Goal: Information Seeking & Learning: Check status

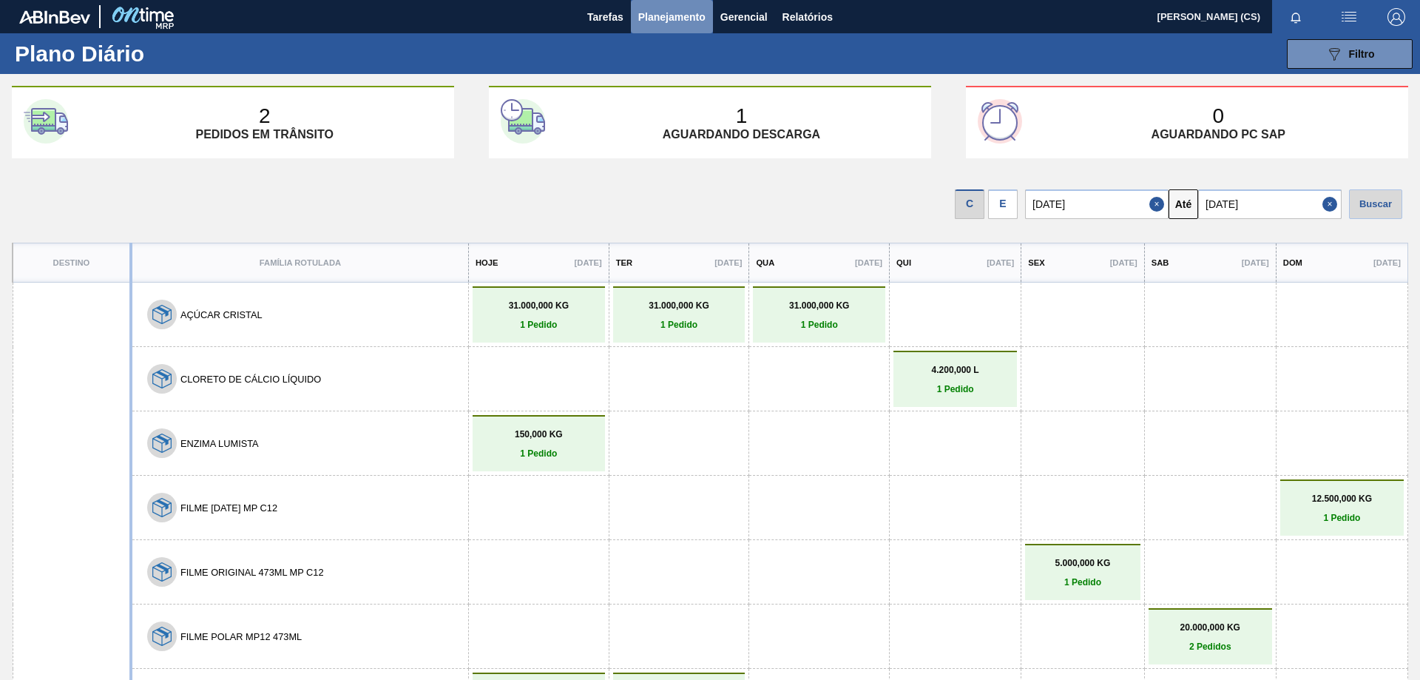
click at [655, 19] on span "Planejamento" at bounding box center [671, 17] width 67 height 18
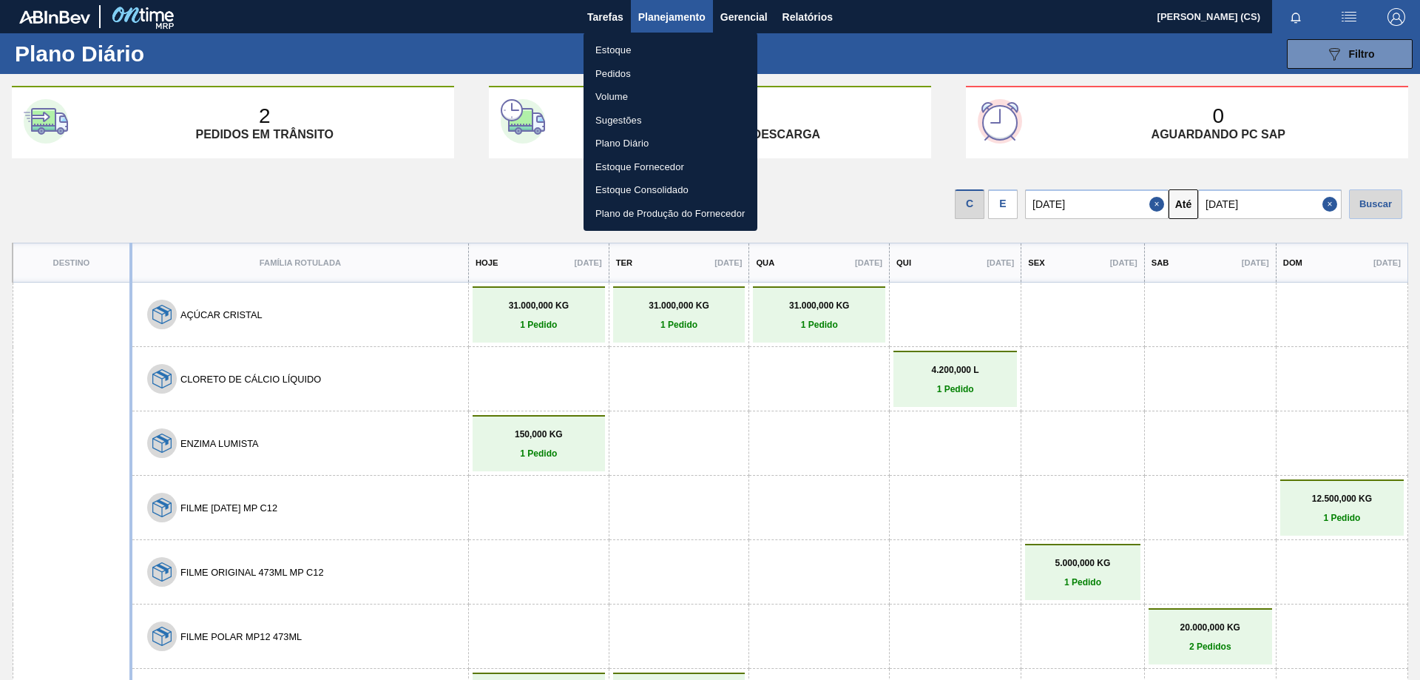
click at [628, 50] on li "Estoque" at bounding box center [671, 50] width 174 height 24
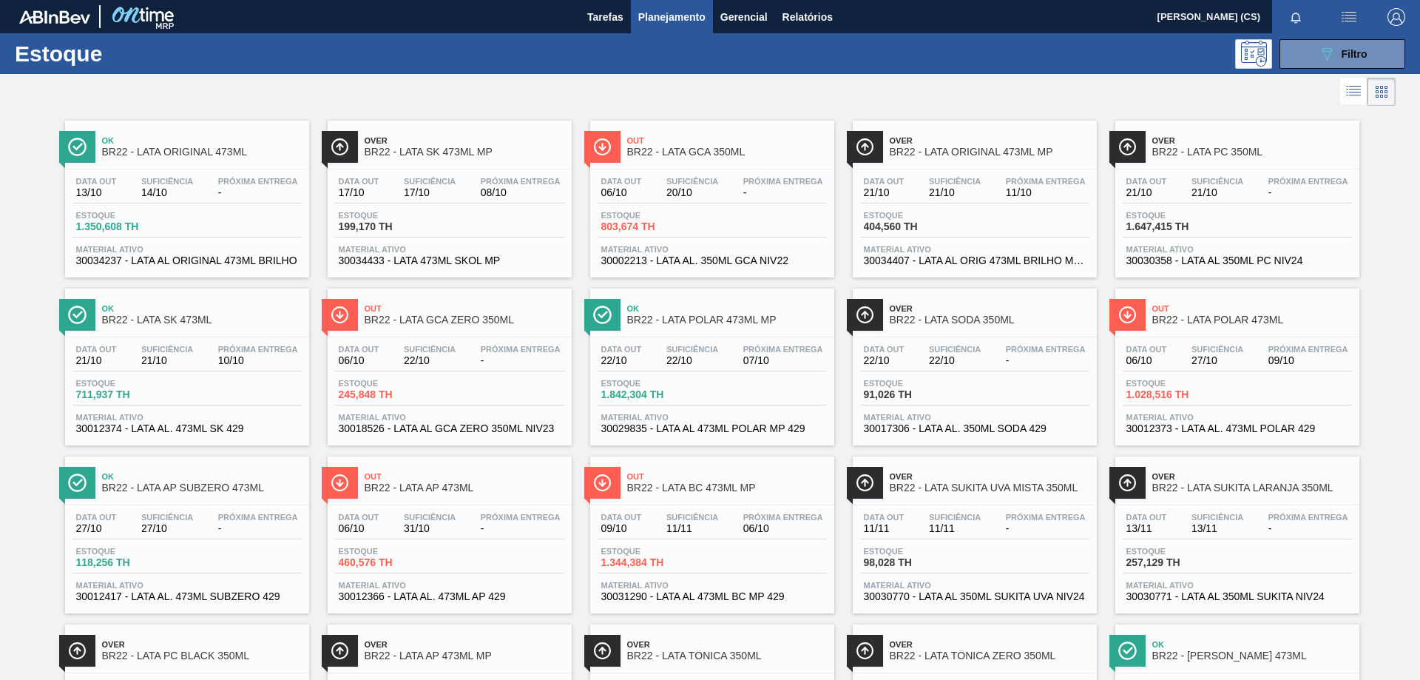
scroll to position [74, 0]
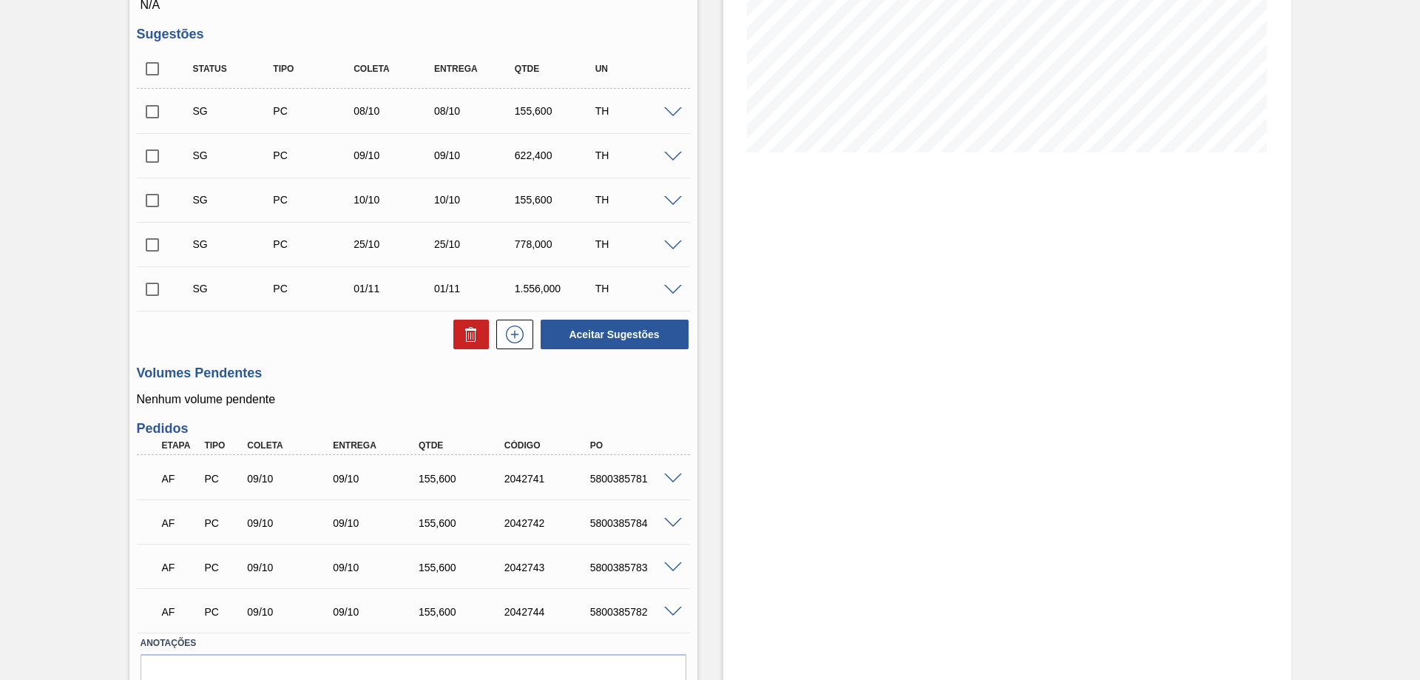
scroll to position [132, 0]
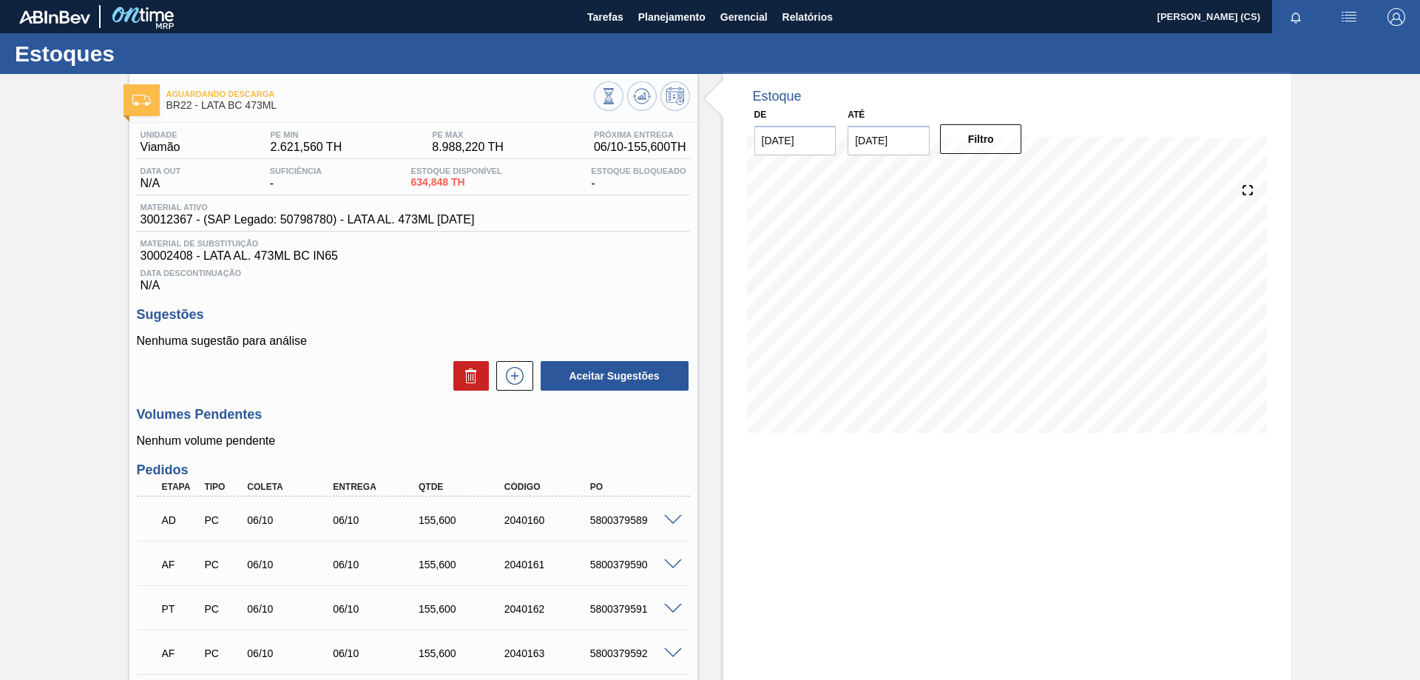
scroll to position [148, 0]
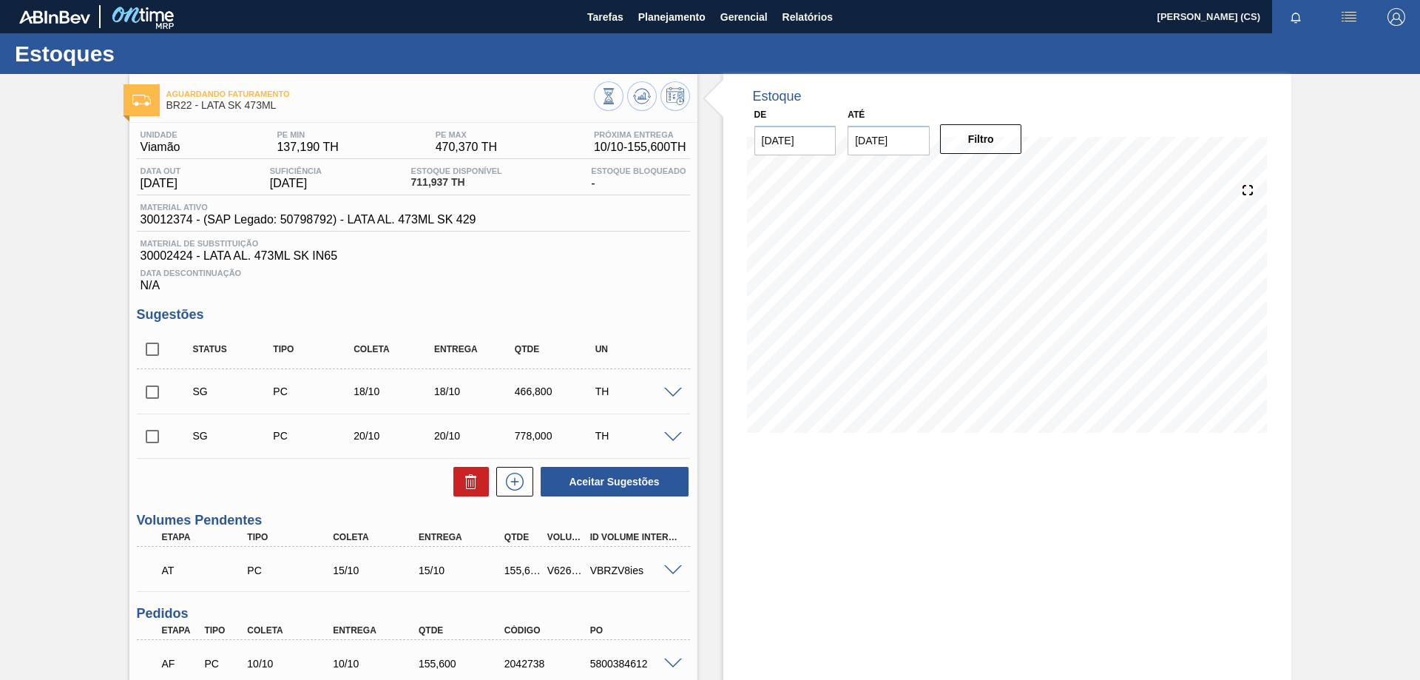
scroll to position [215, 0]
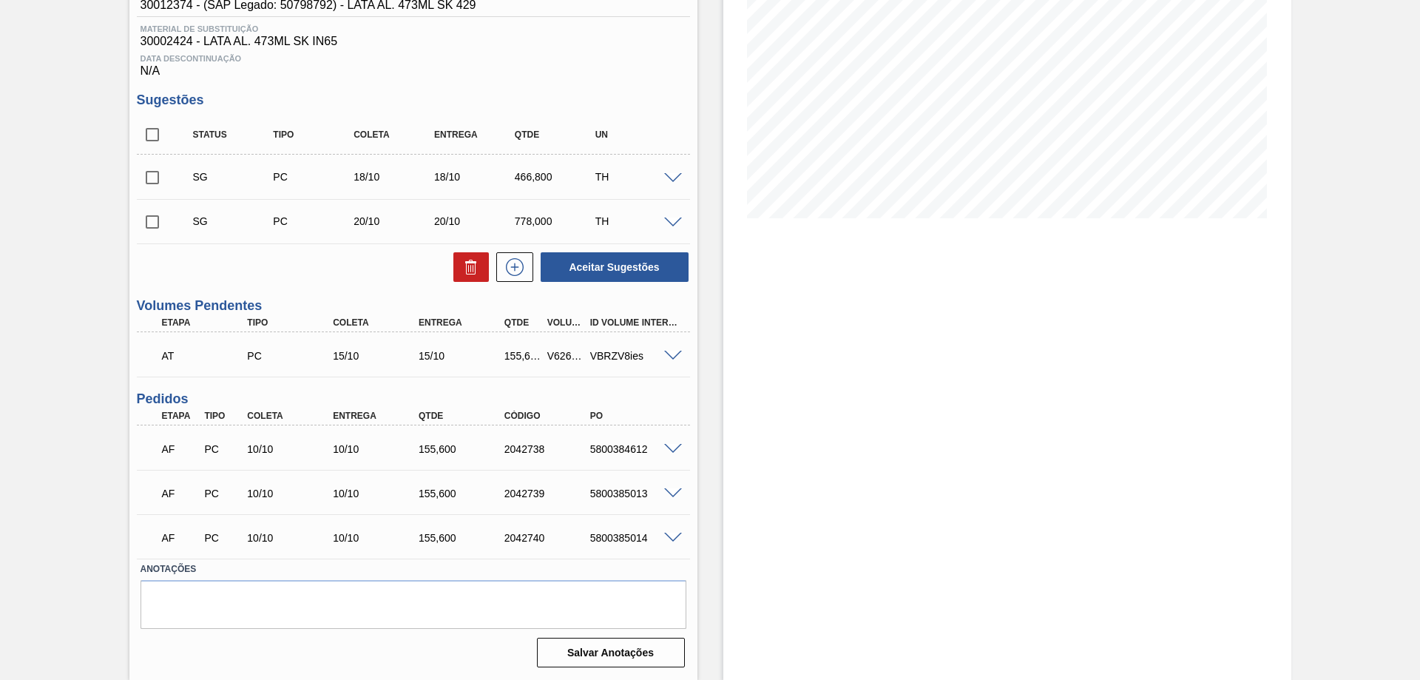
click at [673, 351] on span at bounding box center [673, 356] width 18 height 11
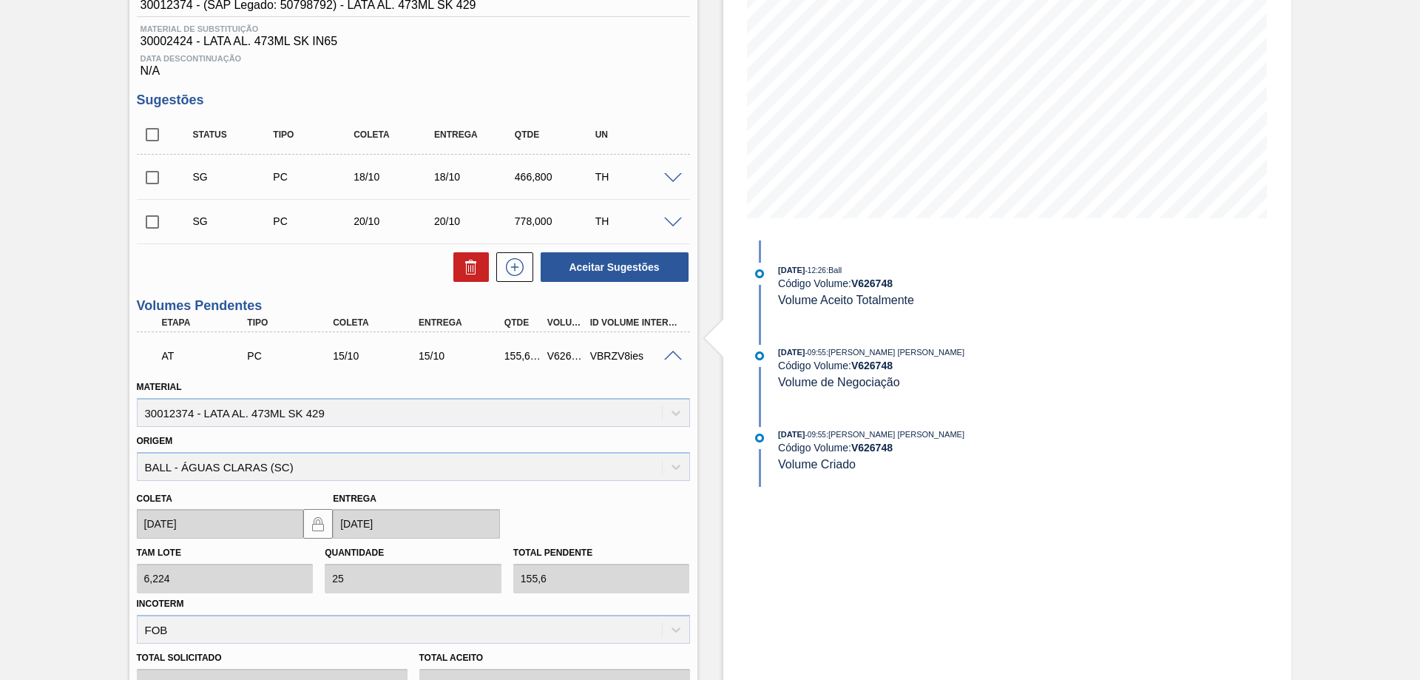
click at [674, 354] on span at bounding box center [673, 356] width 18 height 11
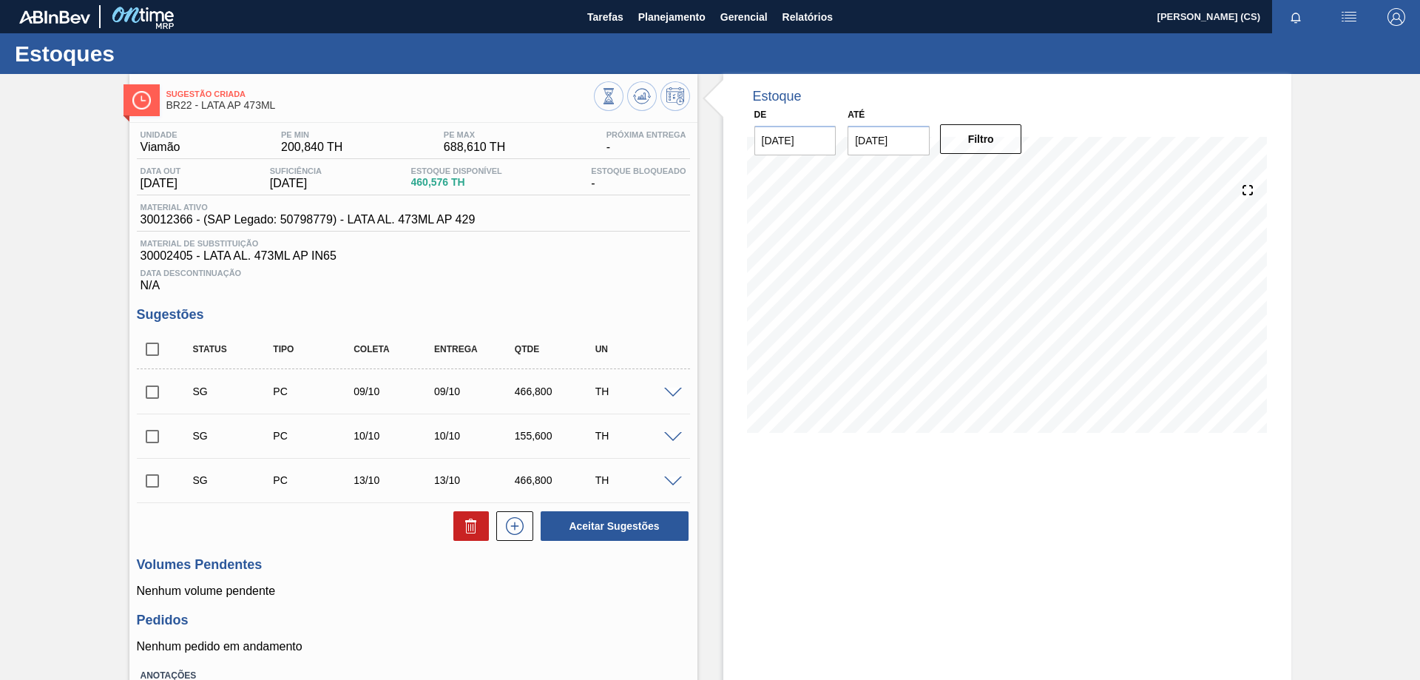
scroll to position [107, 0]
click at [675, 435] on span at bounding box center [673, 437] width 18 height 11
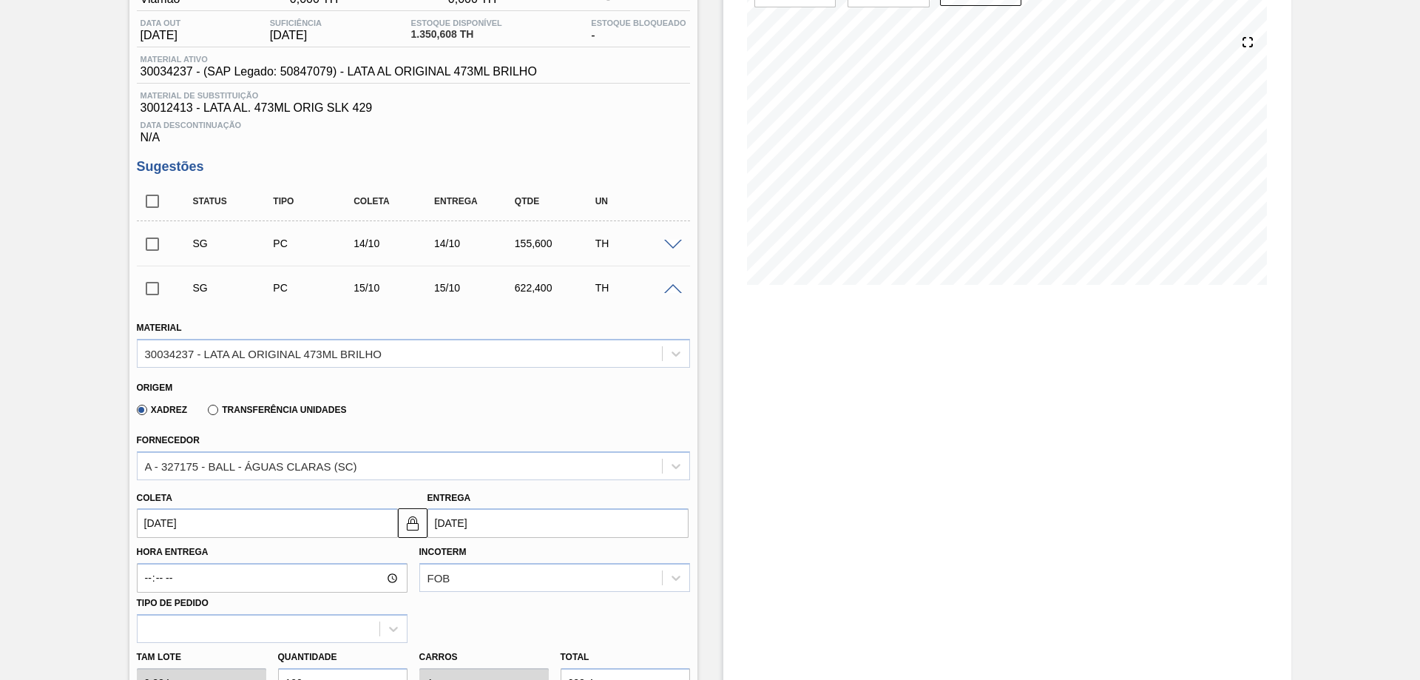
scroll to position [74, 0]
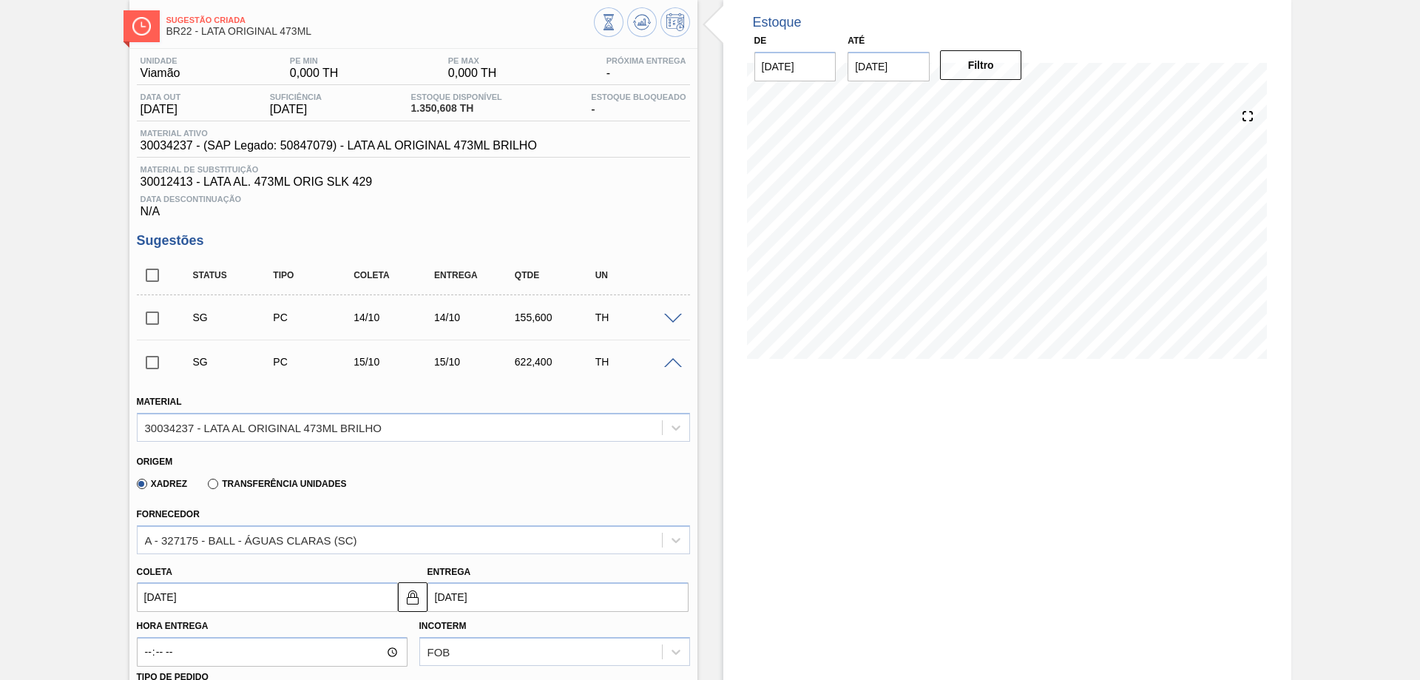
click at [669, 360] on span at bounding box center [673, 363] width 18 height 11
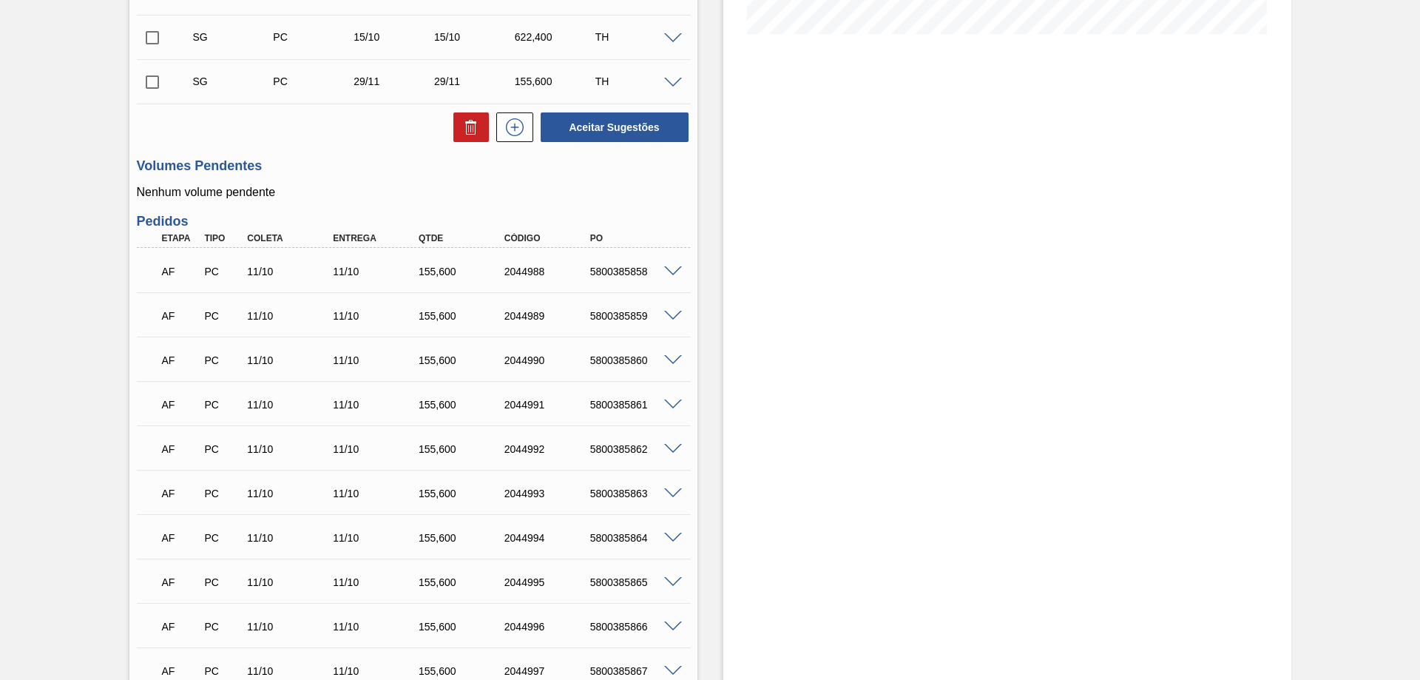
scroll to position [177, 0]
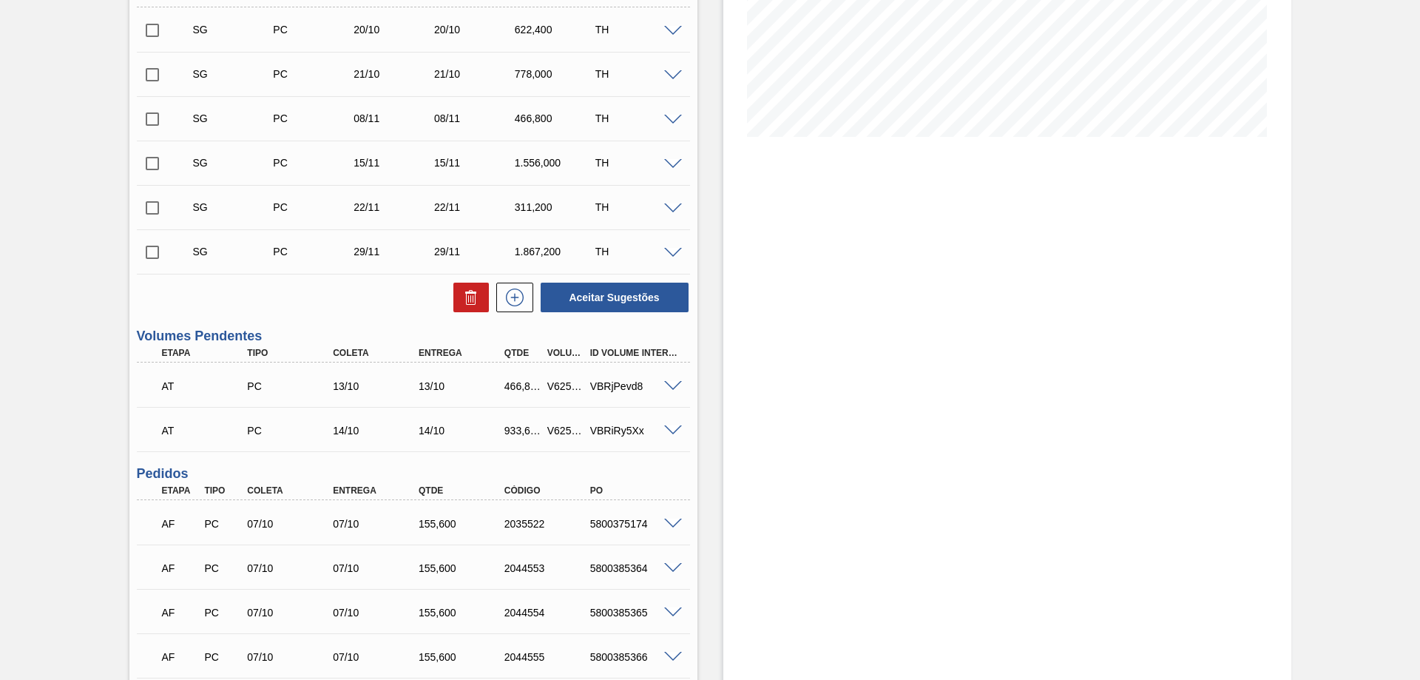
scroll to position [415, 0]
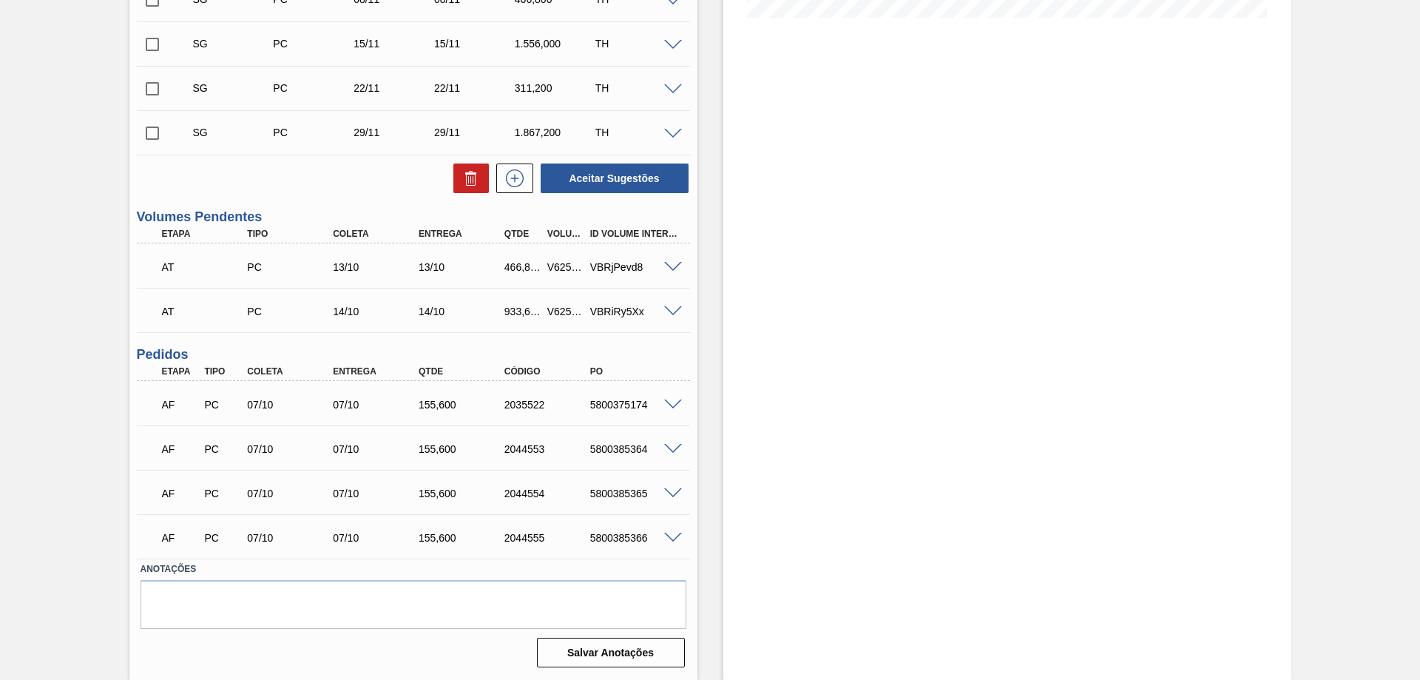
drag, startPoint x: 659, startPoint y: 267, endPoint x: 667, endPoint y: 264, distance: 8.7
click at [667, 264] on div at bounding box center [676, 265] width 30 height 11
click at [671, 263] on span at bounding box center [673, 267] width 18 height 11
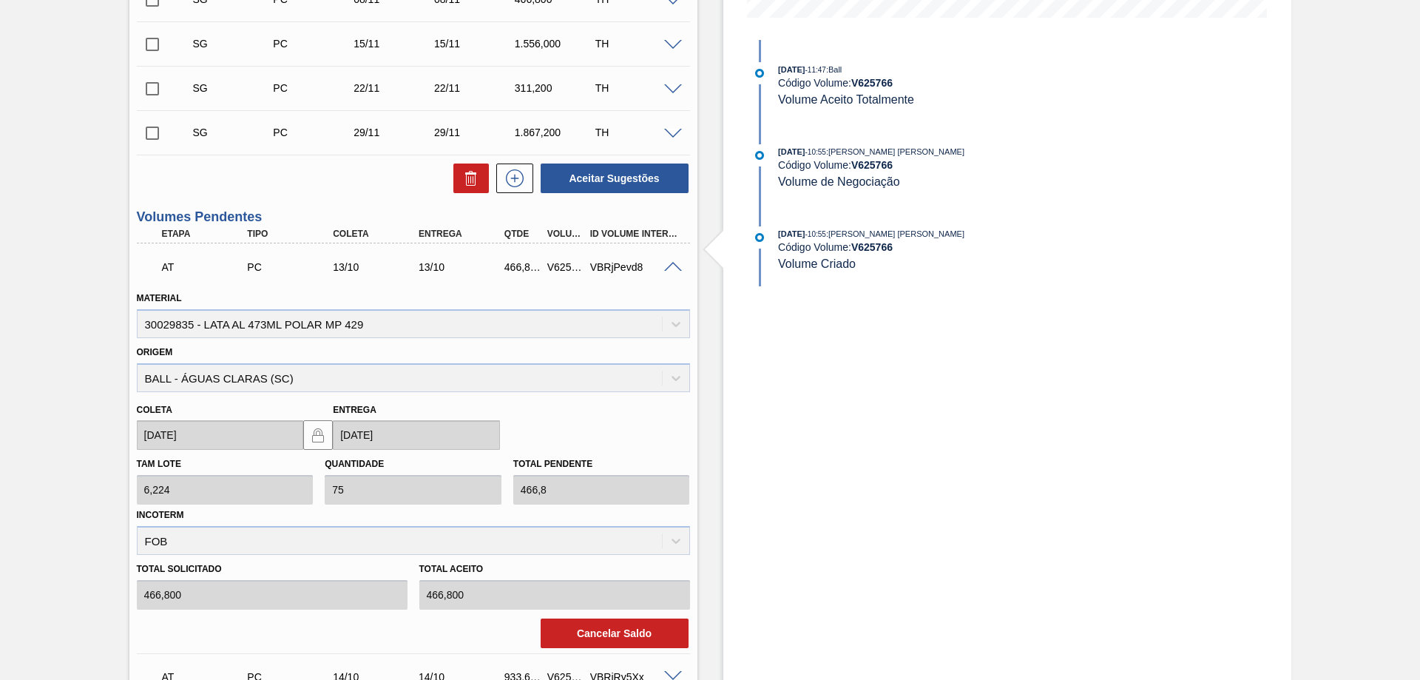
click at [675, 263] on span at bounding box center [673, 267] width 18 height 11
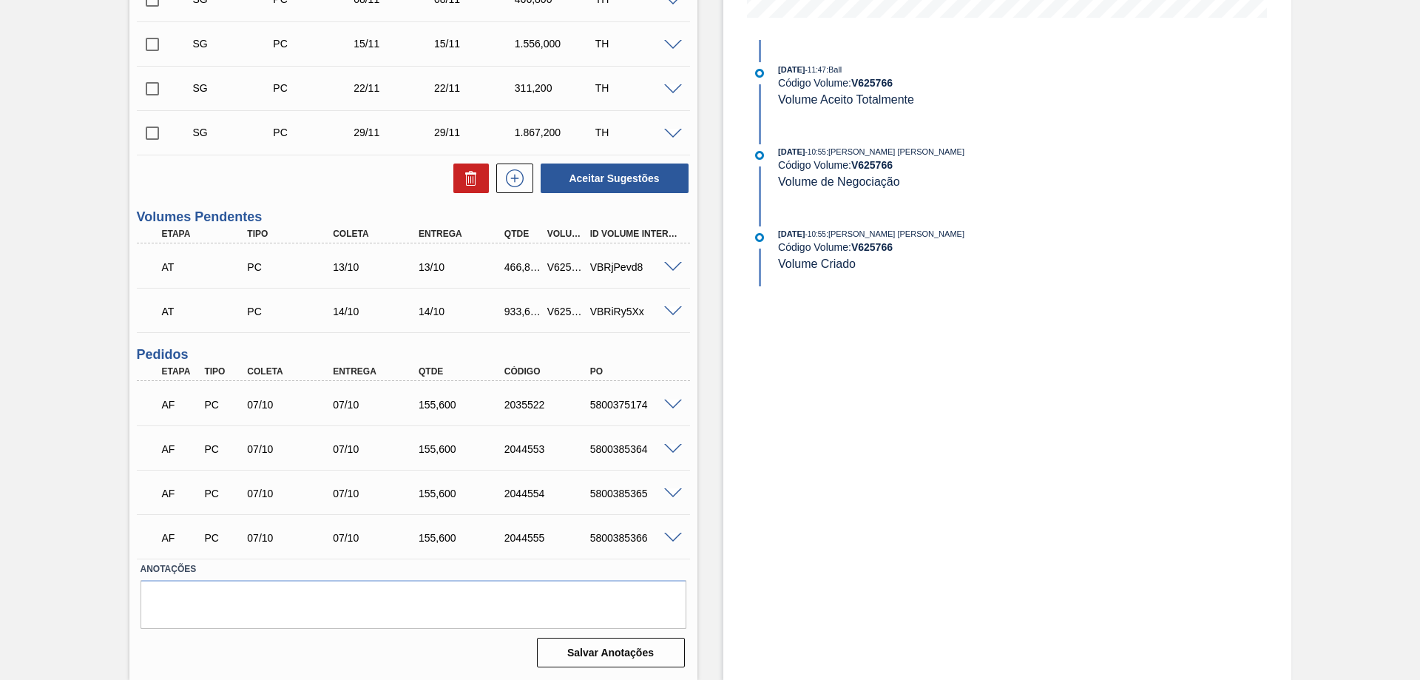
click at [675, 263] on span at bounding box center [673, 267] width 18 height 11
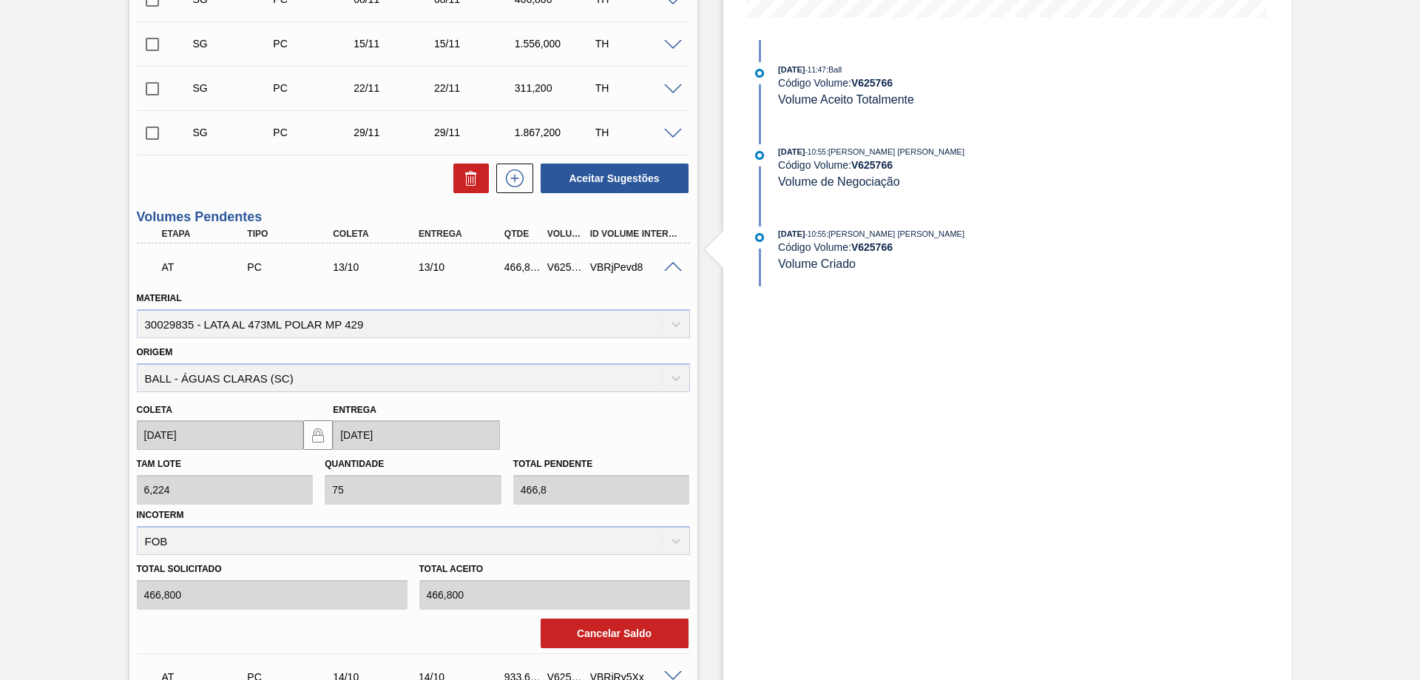
click at [675, 263] on span at bounding box center [673, 267] width 18 height 11
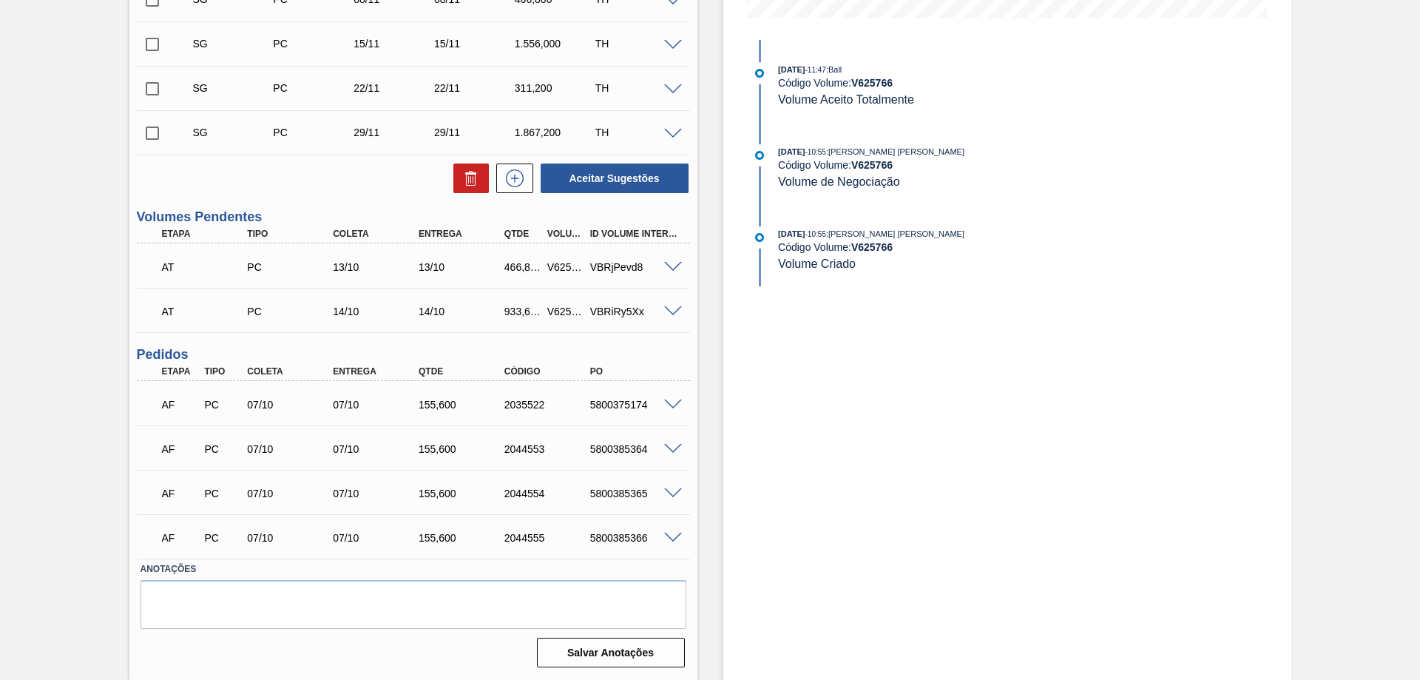
click at [667, 305] on div at bounding box center [676, 310] width 30 height 11
click at [674, 308] on span at bounding box center [673, 311] width 18 height 11
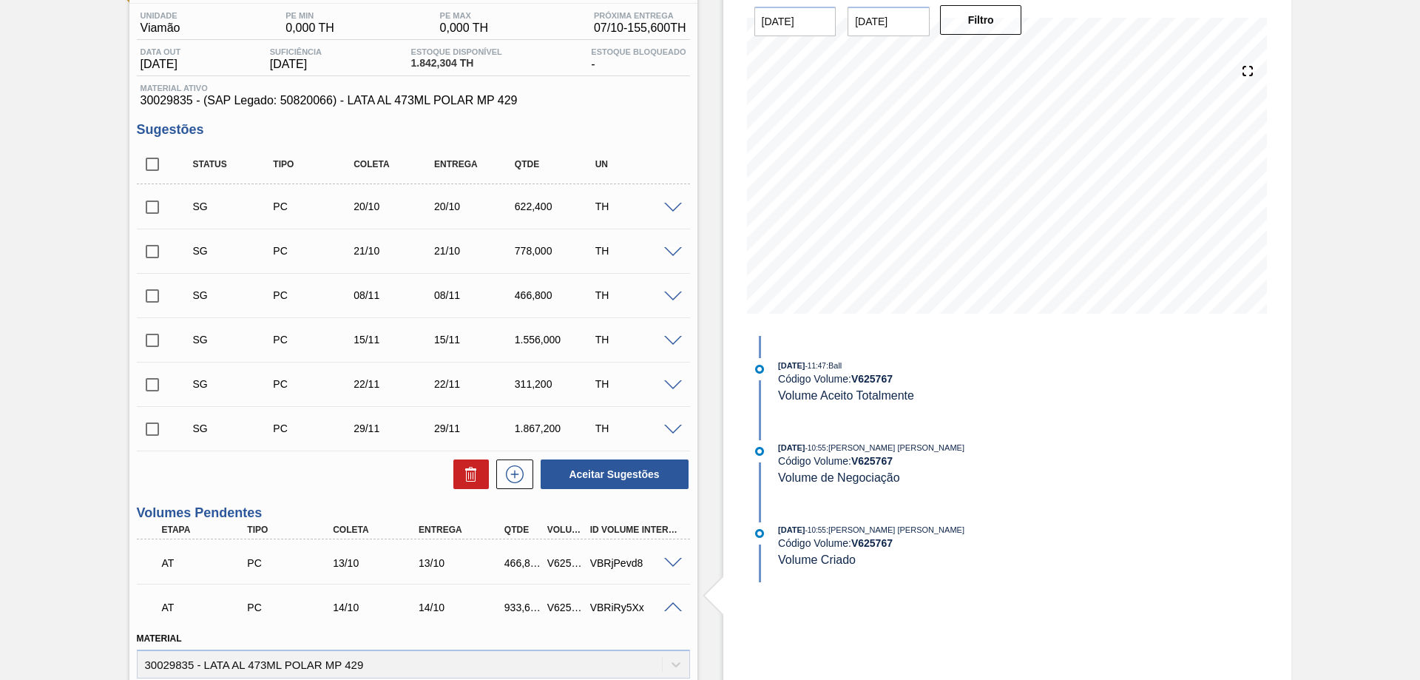
scroll to position [0, 0]
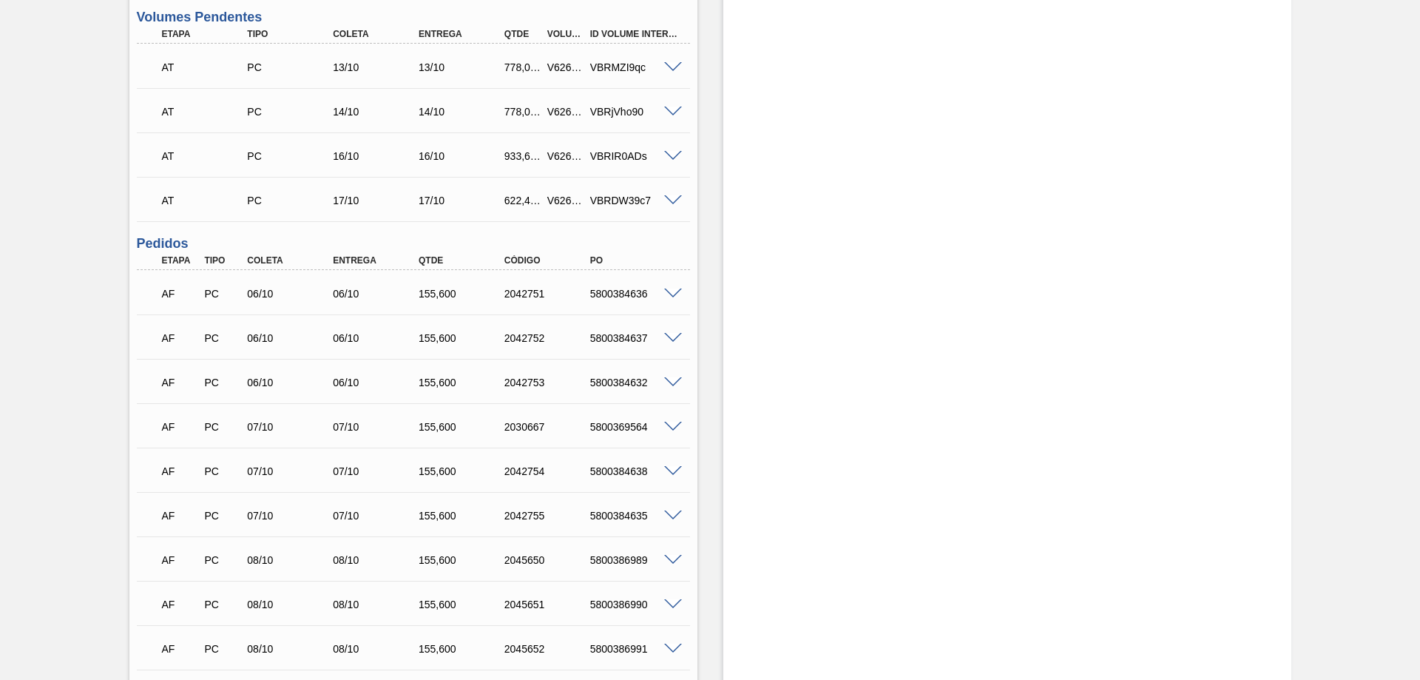
scroll to position [370, 0]
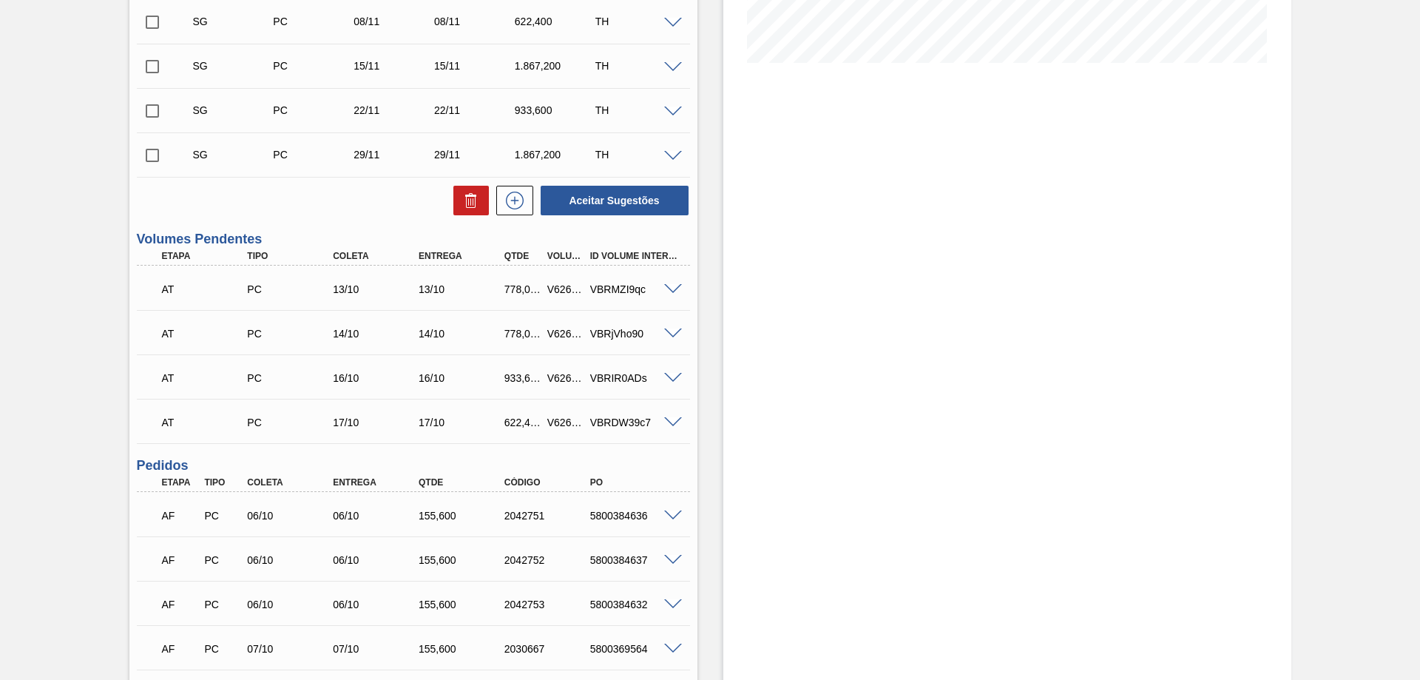
click at [678, 425] on span at bounding box center [673, 422] width 18 height 11
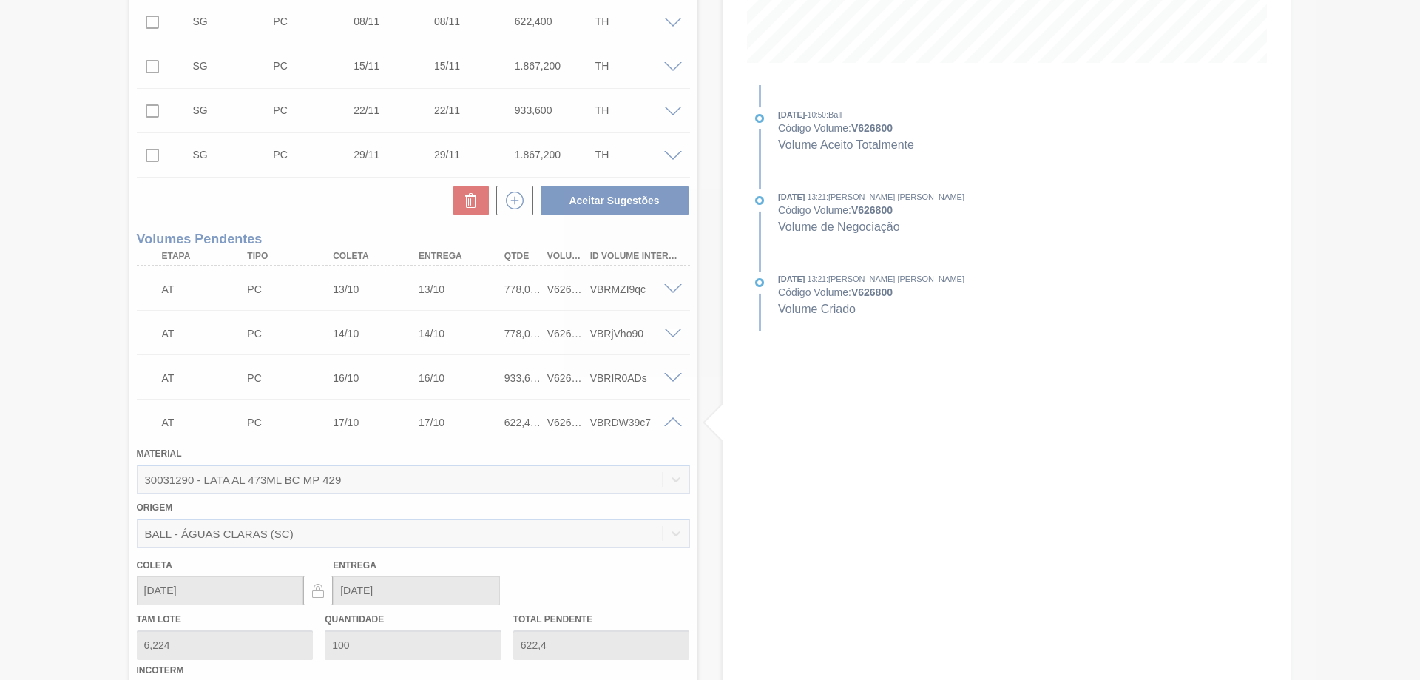
click at [677, 424] on div at bounding box center [710, 340] width 1420 height 680
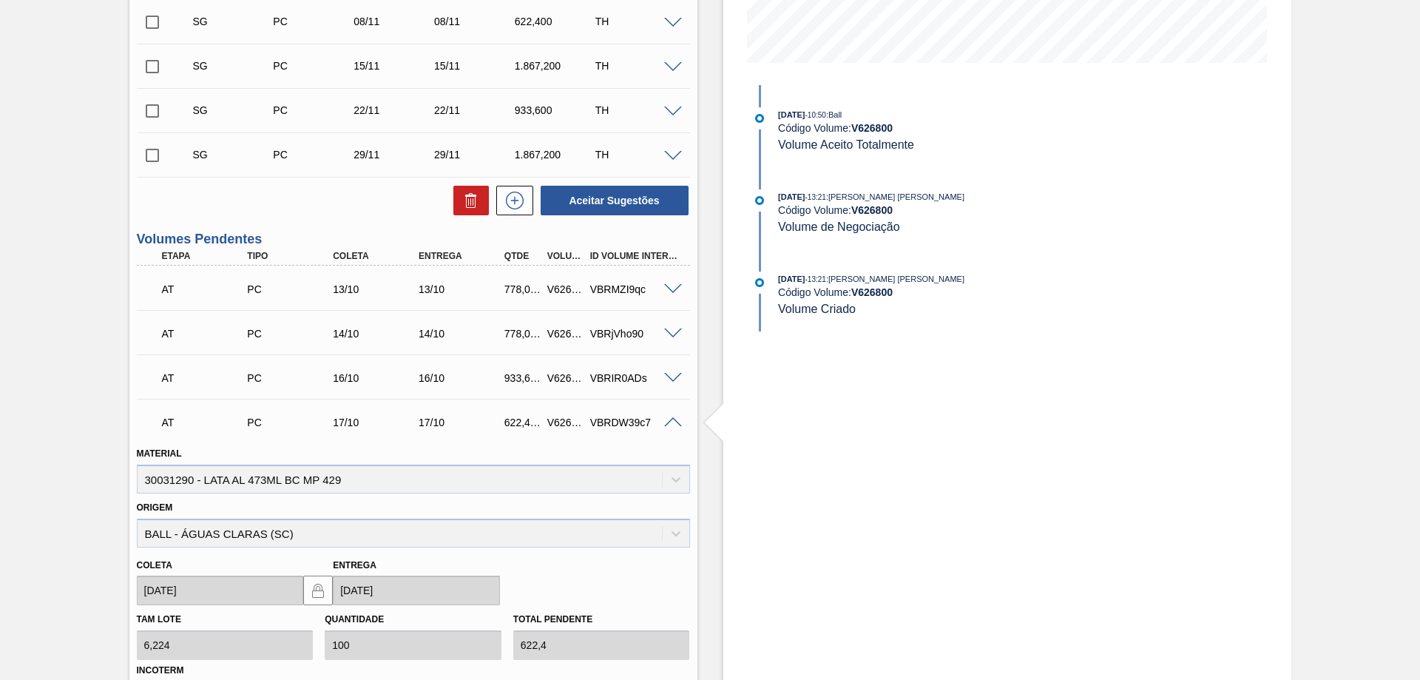
scroll to position [222, 0]
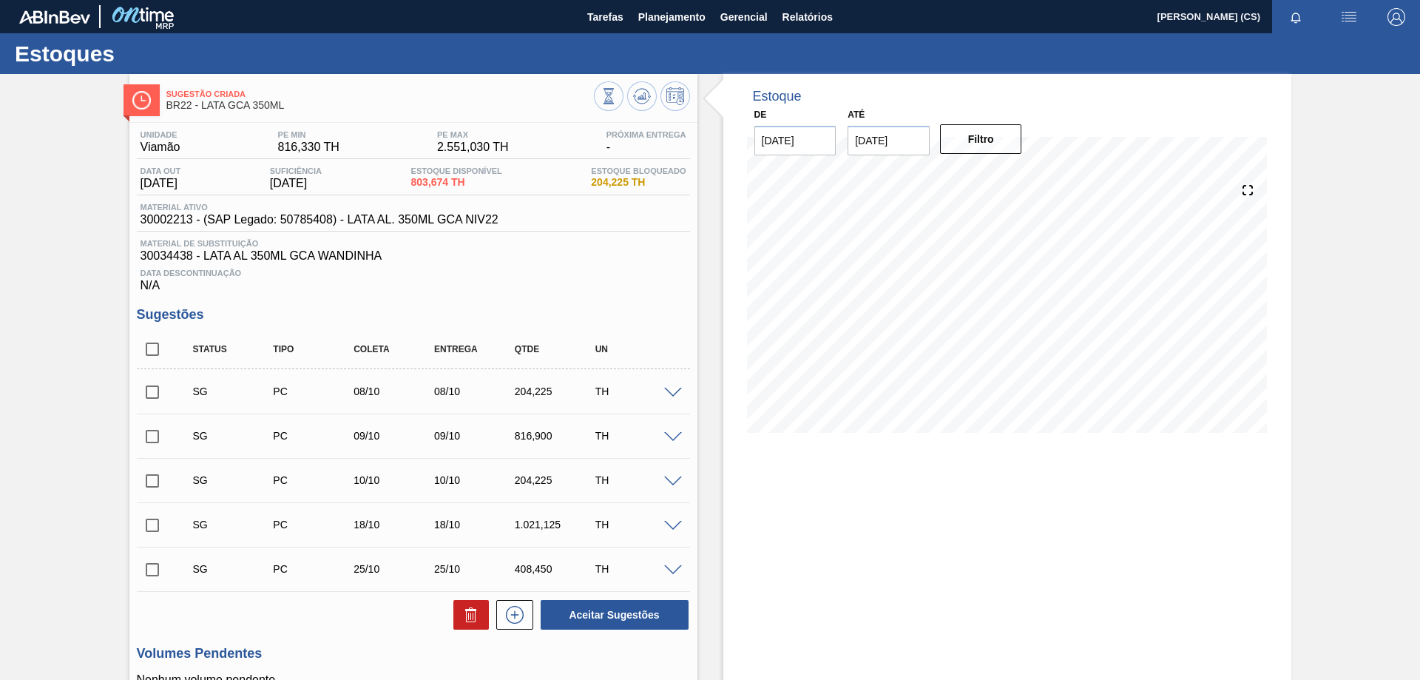
scroll to position [195, 0]
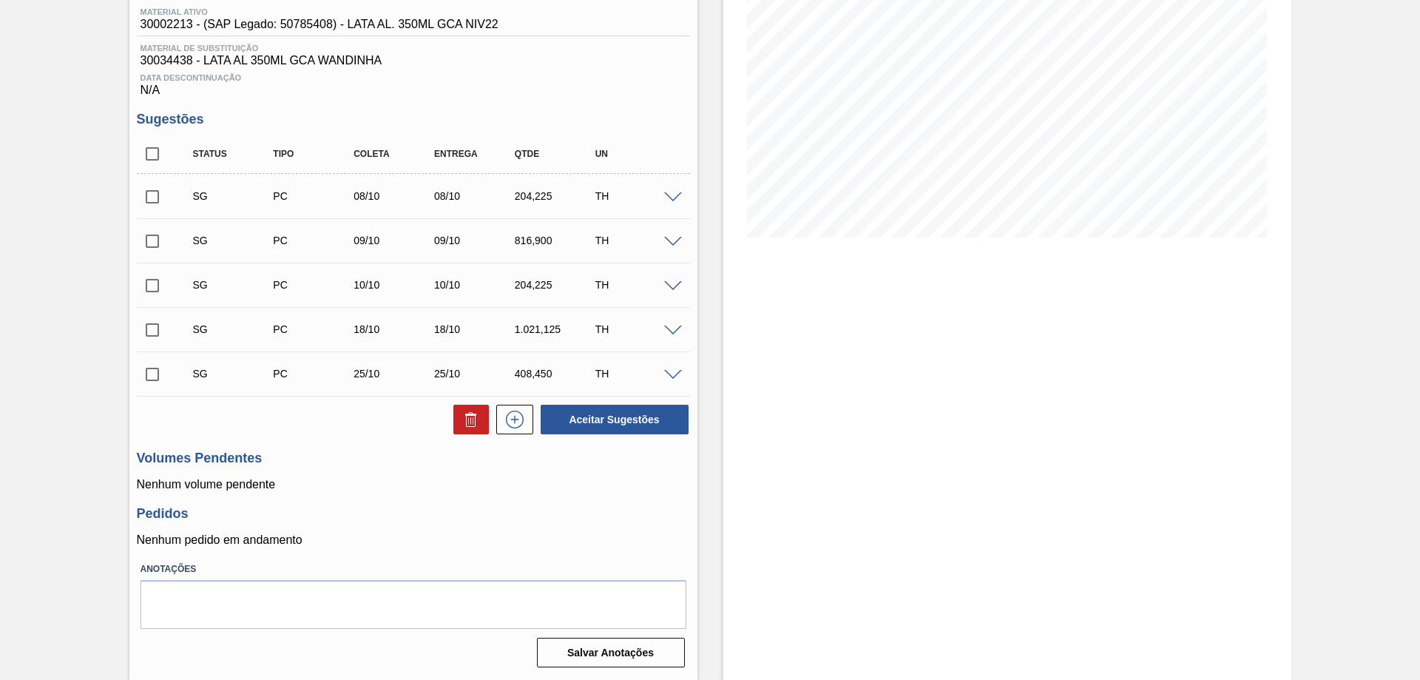
click at [667, 196] on span at bounding box center [673, 197] width 18 height 11
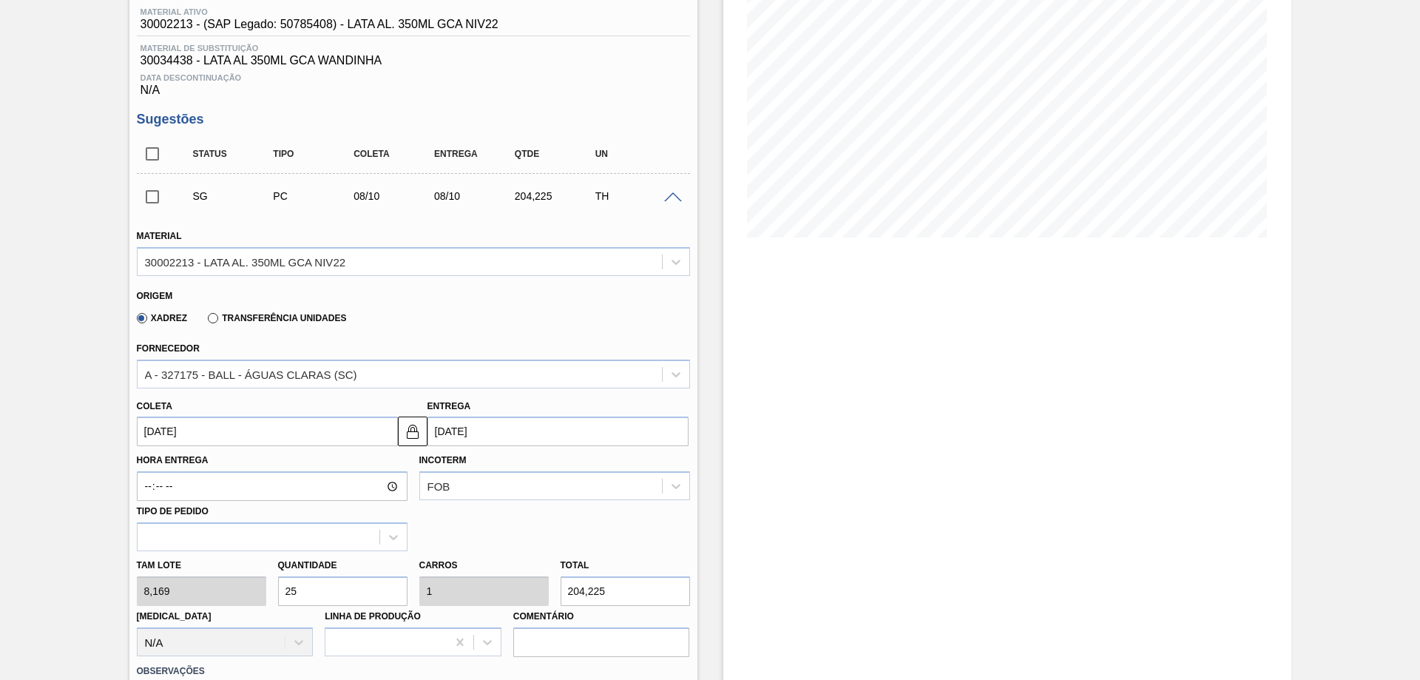
click at [667, 196] on span at bounding box center [673, 197] width 18 height 11
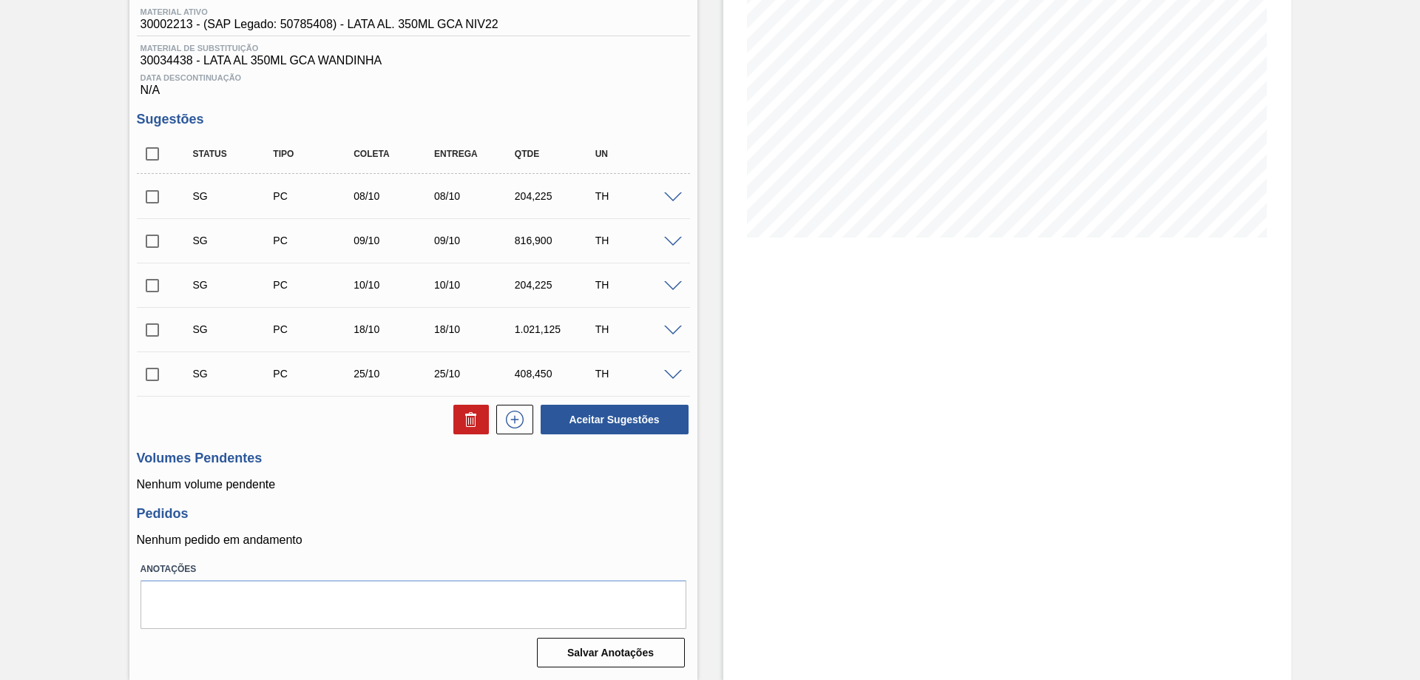
scroll to position [0, 0]
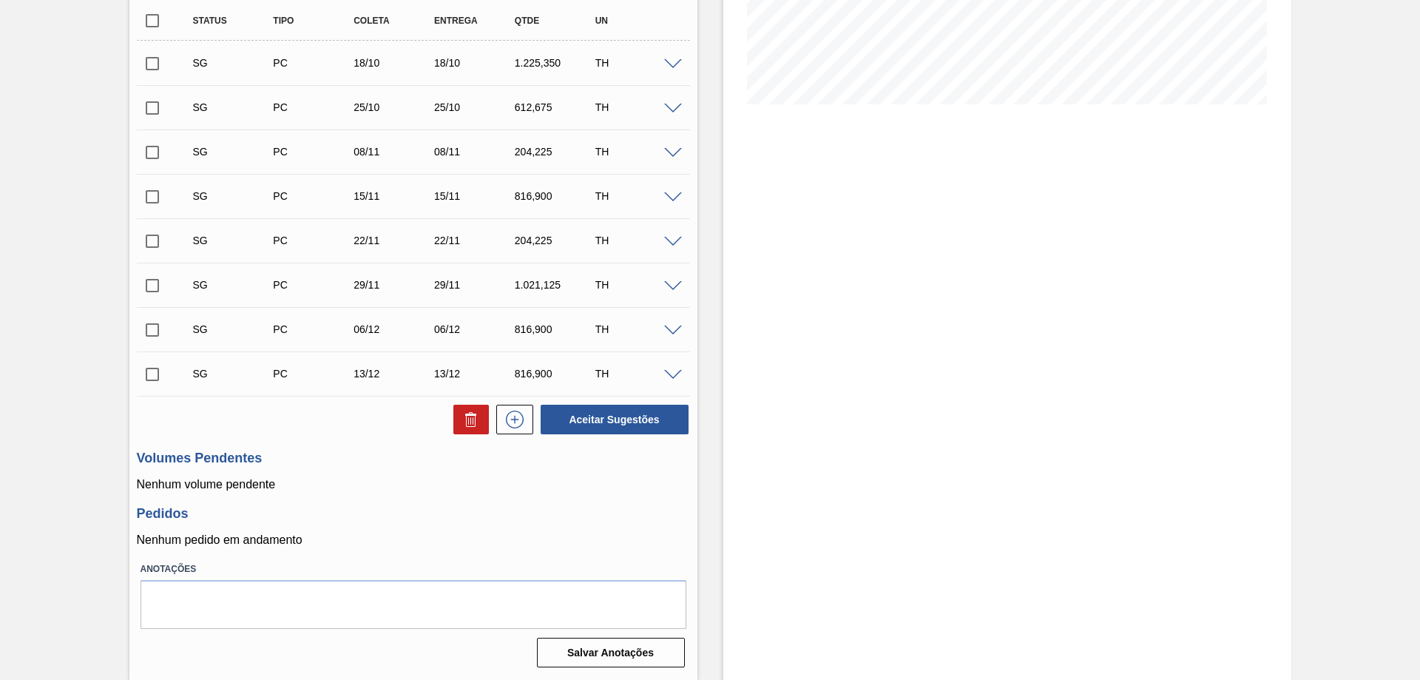
scroll to position [181, 0]
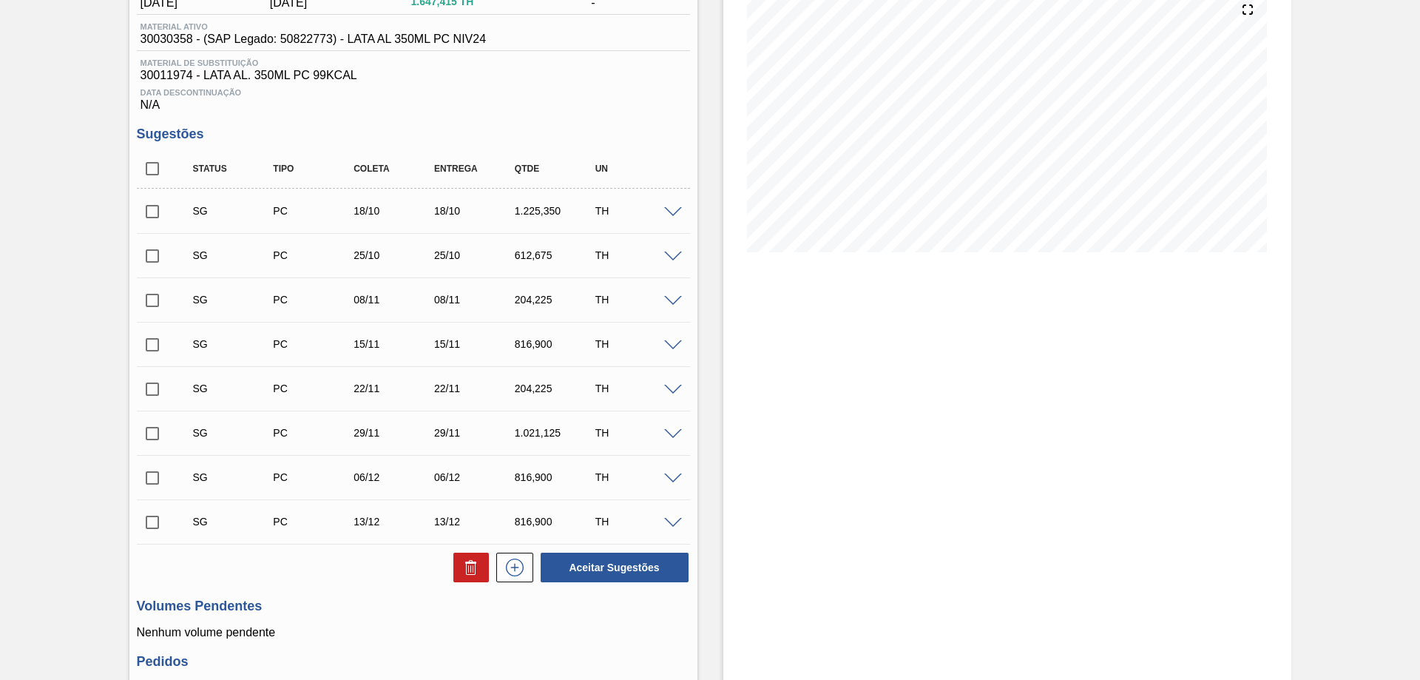
click at [674, 214] on span at bounding box center [673, 212] width 18 height 11
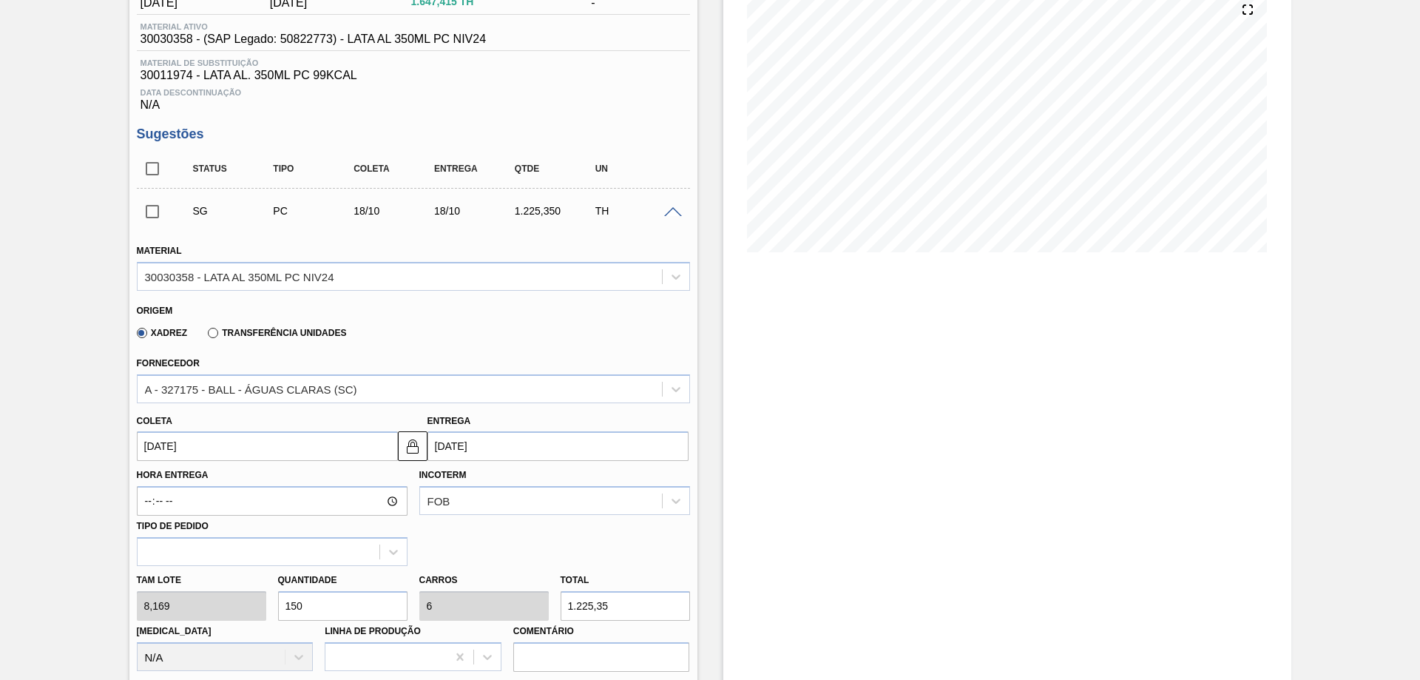
click at [673, 212] on span at bounding box center [673, 212] width 18 height 11
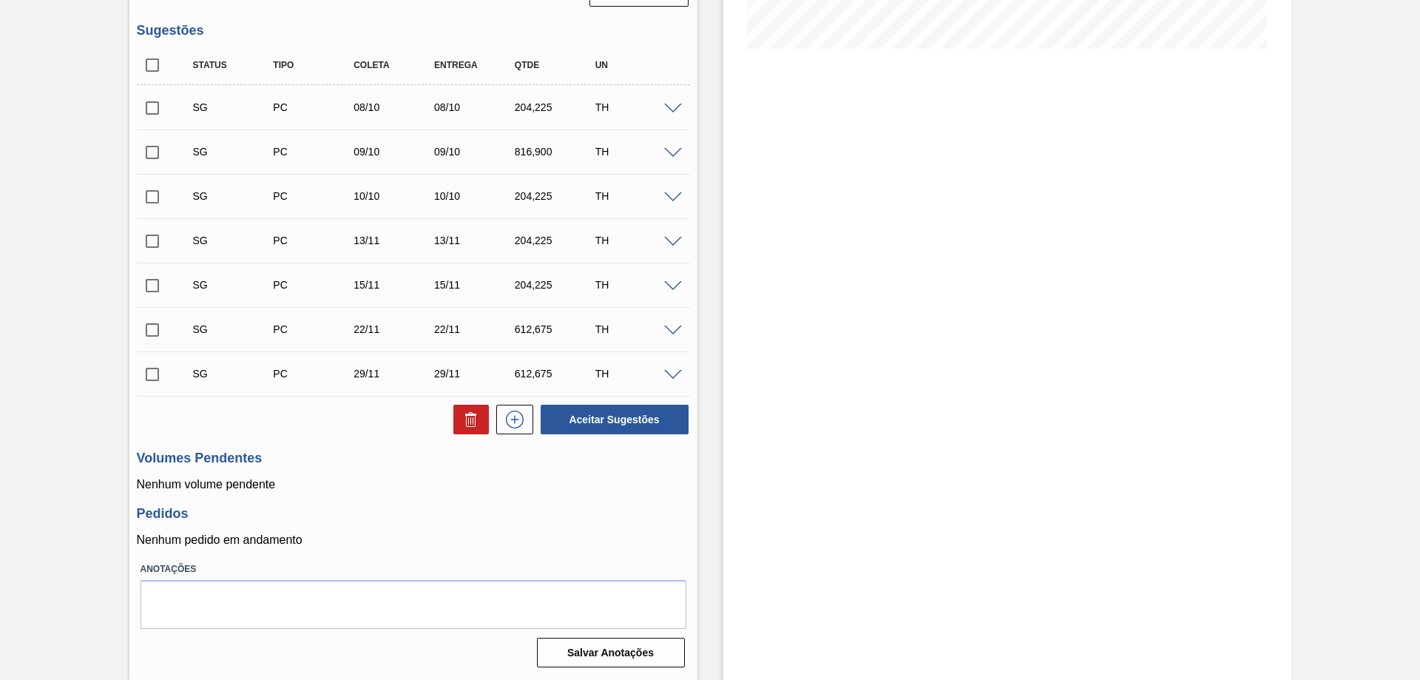
scroll to position [310, 0]
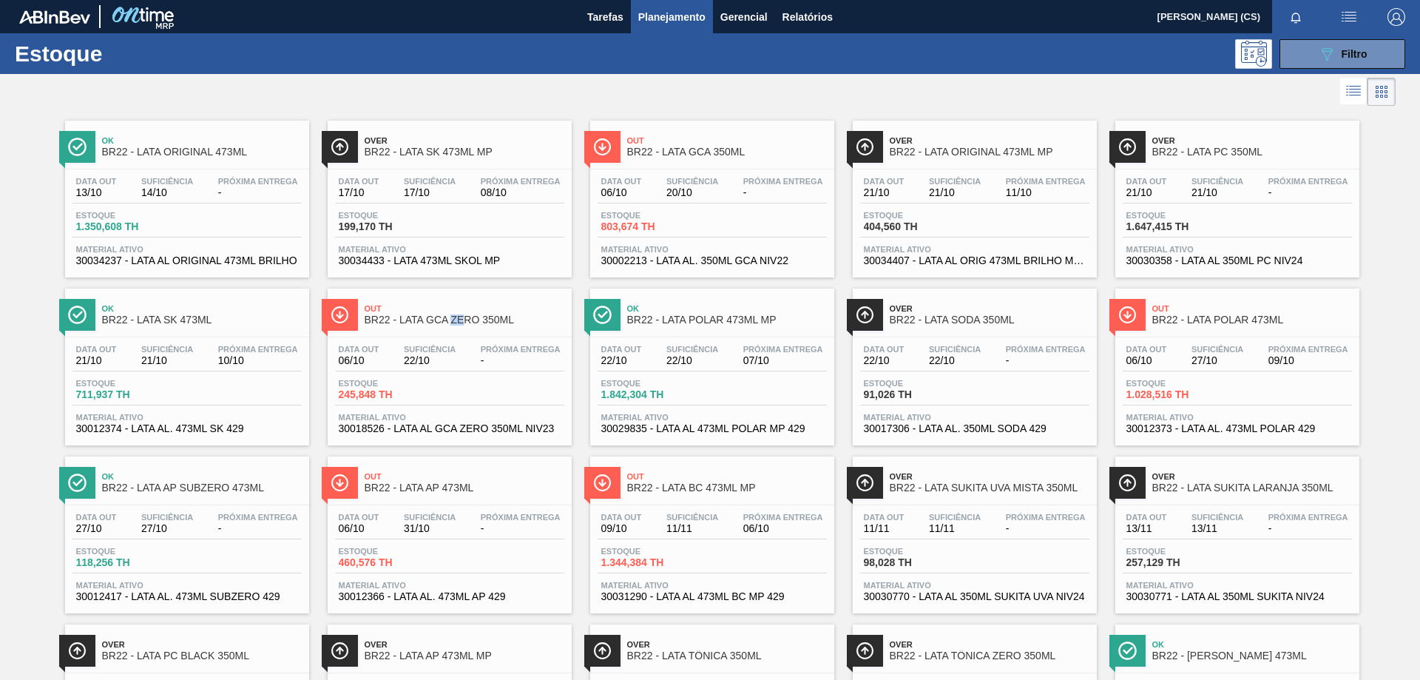
click at [688, 11] on span "Planejamento" at bounding box center [671, 17] width 67 height 18
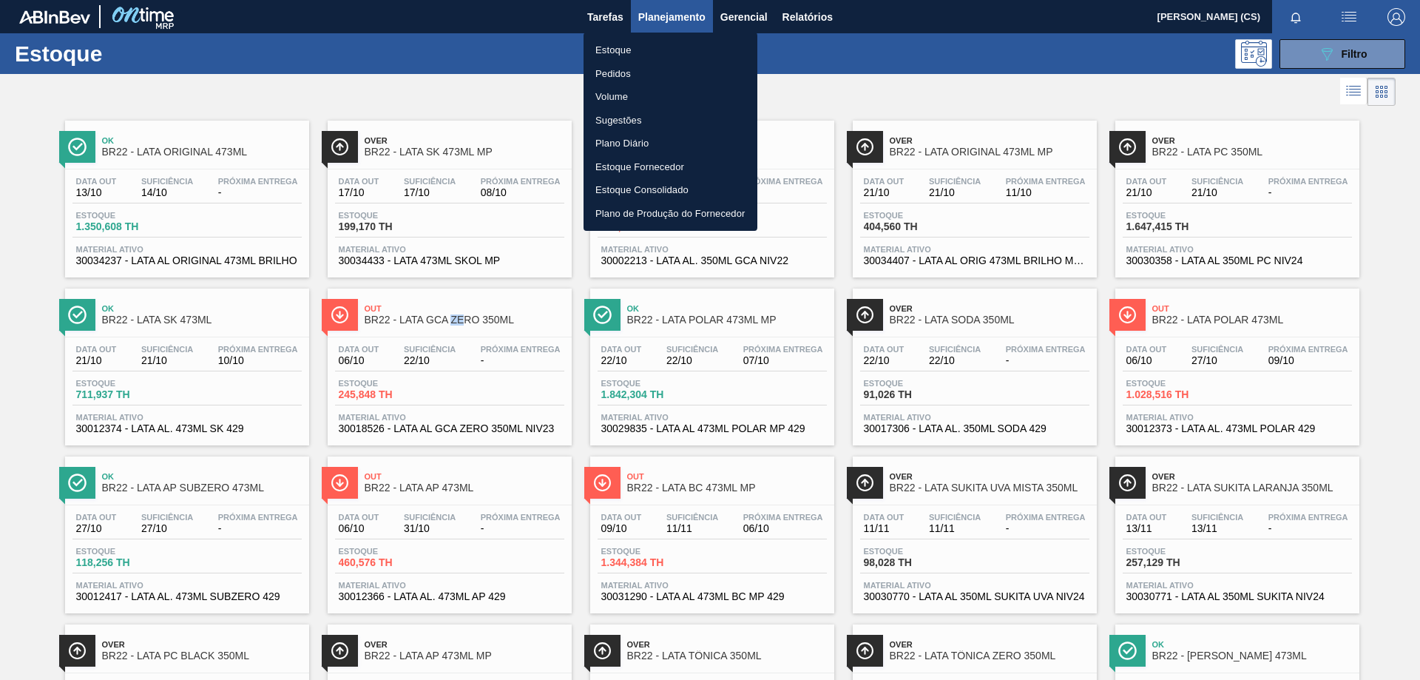
click at [617, 144] on li "Plano Diário" at bounding box center [671, 144] width 174 height 24
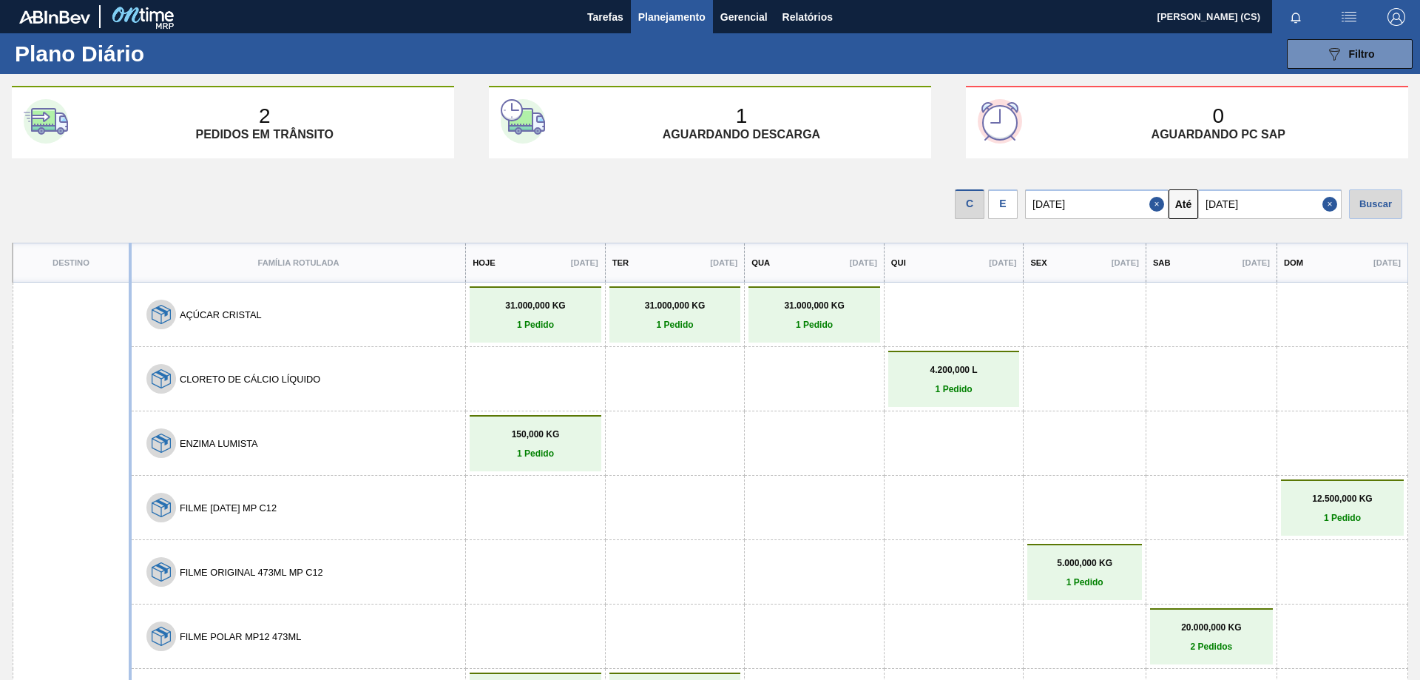
click at [1013, 203] on div "E" at bounding box center [1003, 204] width 30 height 30
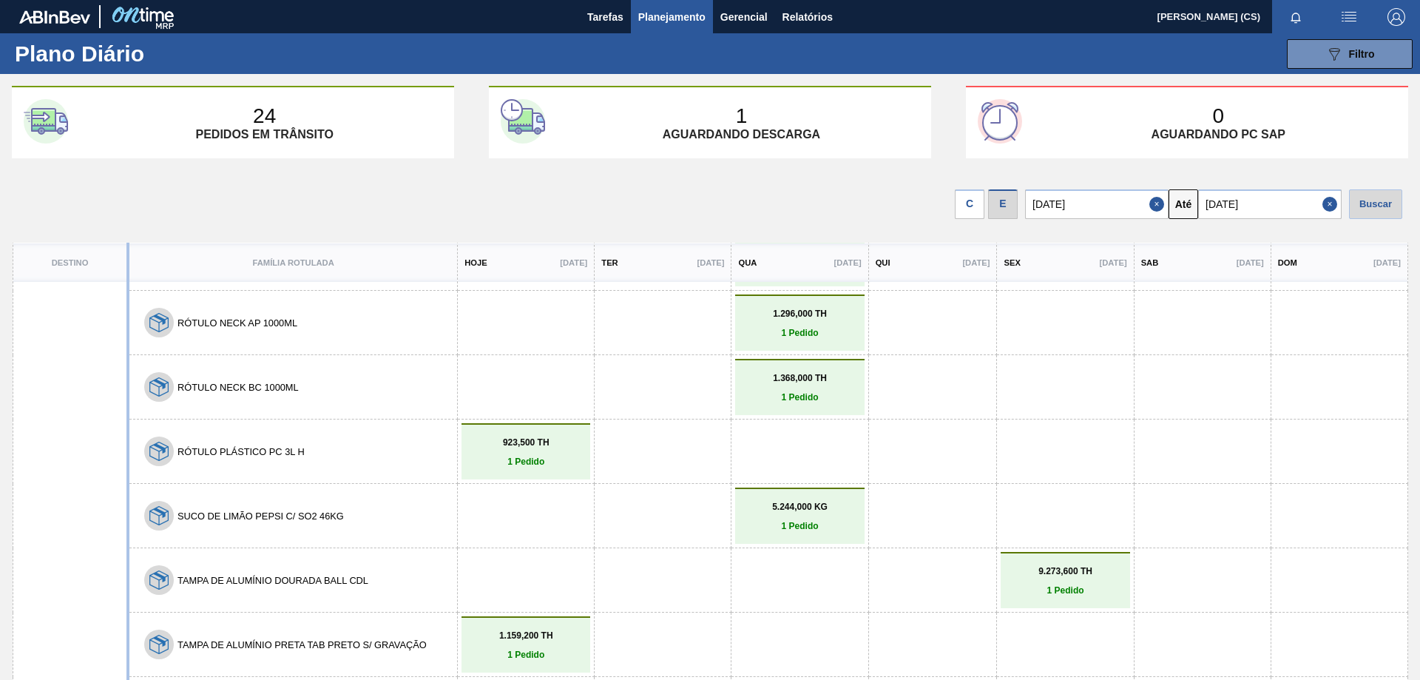
scroll to position [61, 0]
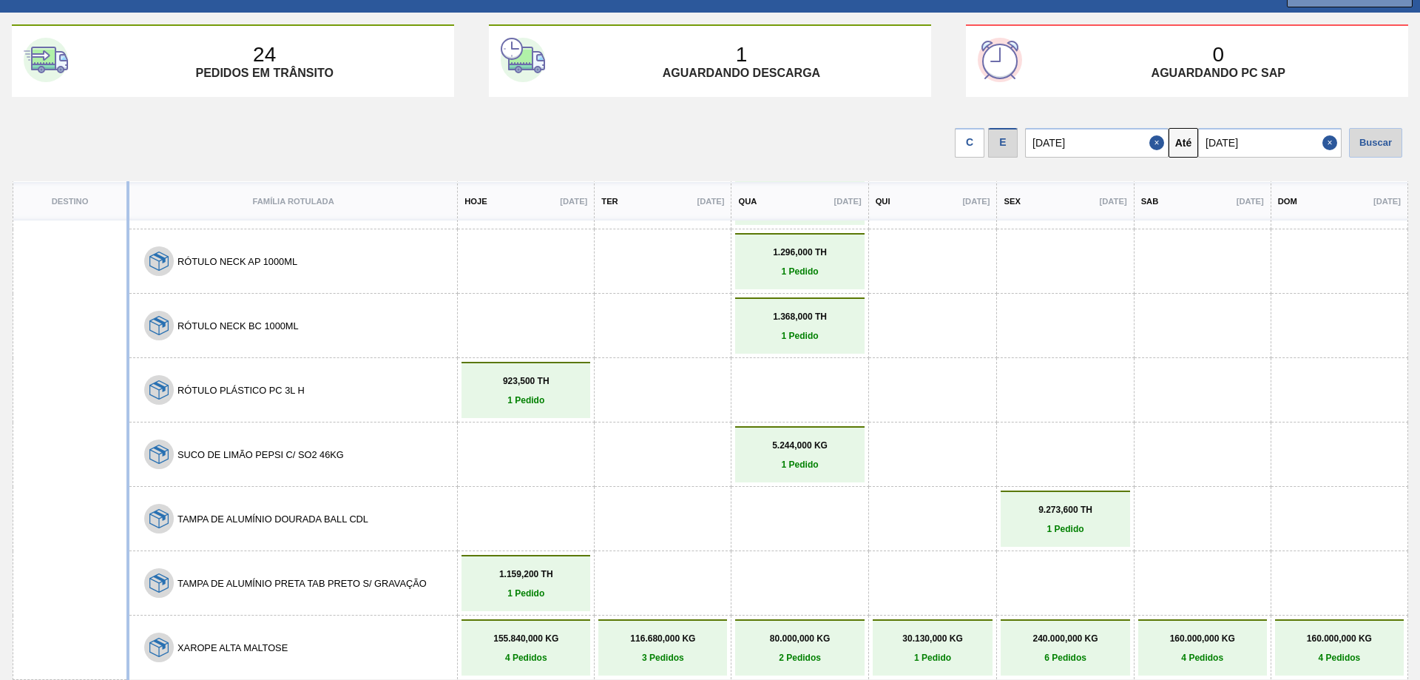
click at [1281, 147] on input "[DATE]" at bounding box center [1271, 143] width 144 height 30
click at [1241, 270] on div "13" at bounding box center [1240, 273] width 20 height 20
type input "[DATE]"
click at [1369, 142] on div "Buscar" at bounding box center [1375, 143] width 53 height 30
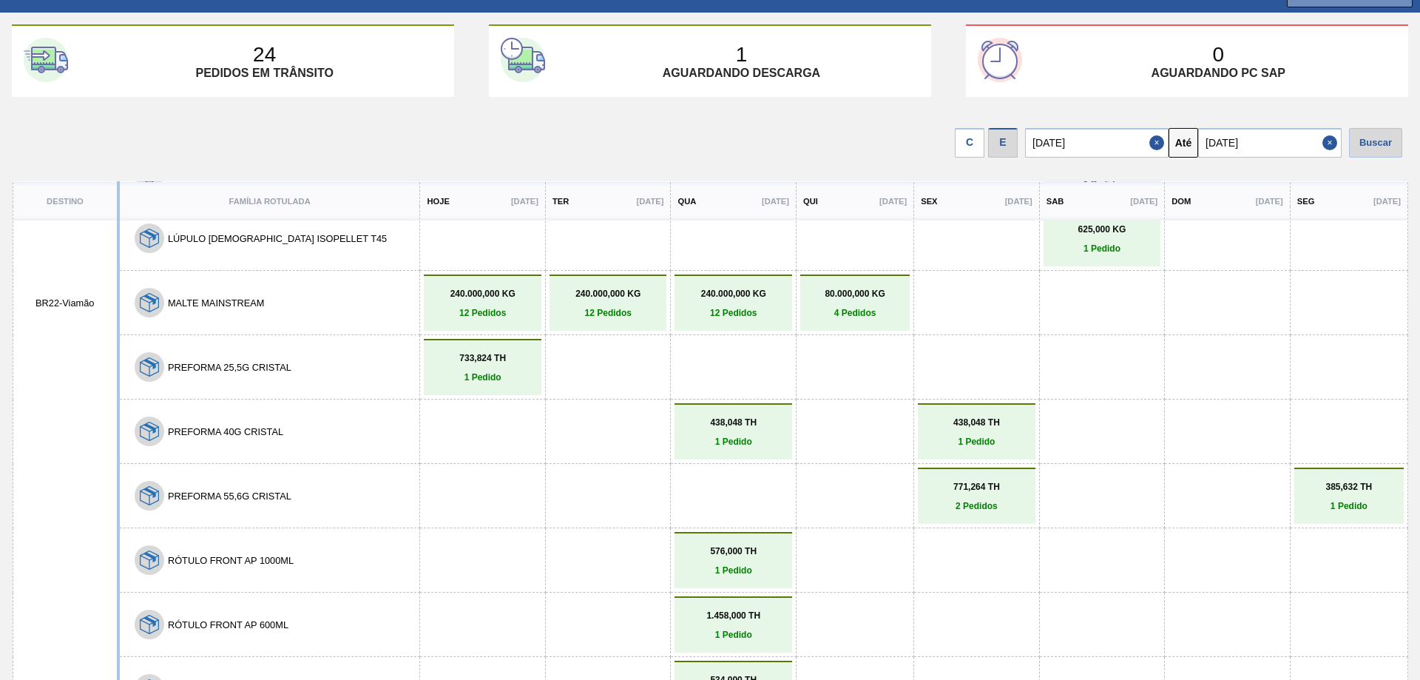
scroll to position [1183, 0]
